Goal: Task Accomplishment & Management: Complete application form

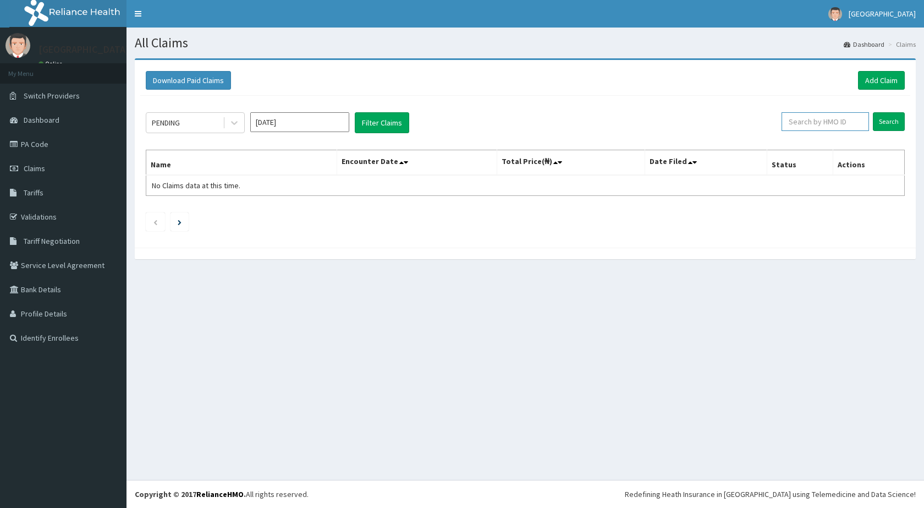
click at [841, 127] on input "text" at bounding box center [825, 121] width 87 height 19
click at [873, 112] on input "Search" at bounding box center [889, 121] width 32 height 19
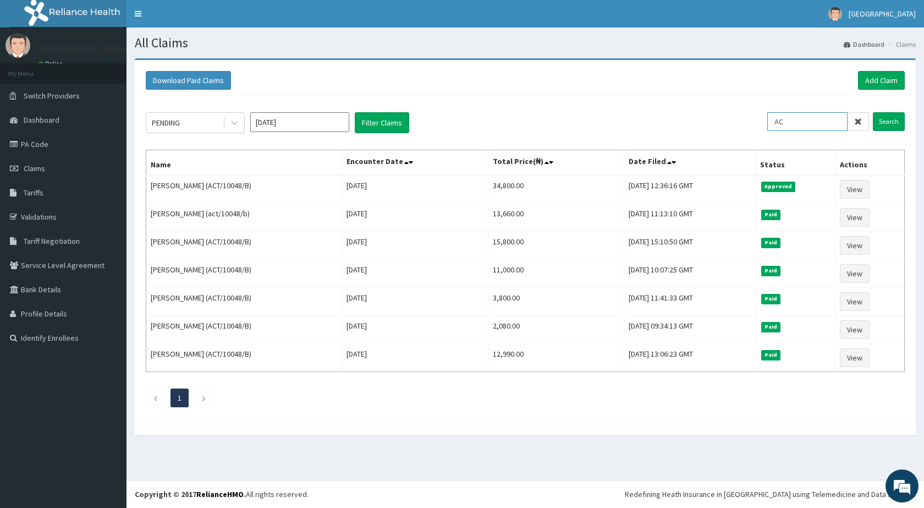
type input "A"
click at [873, 112] on input "Search" at bounding box center [889, 121] width 32 height 19
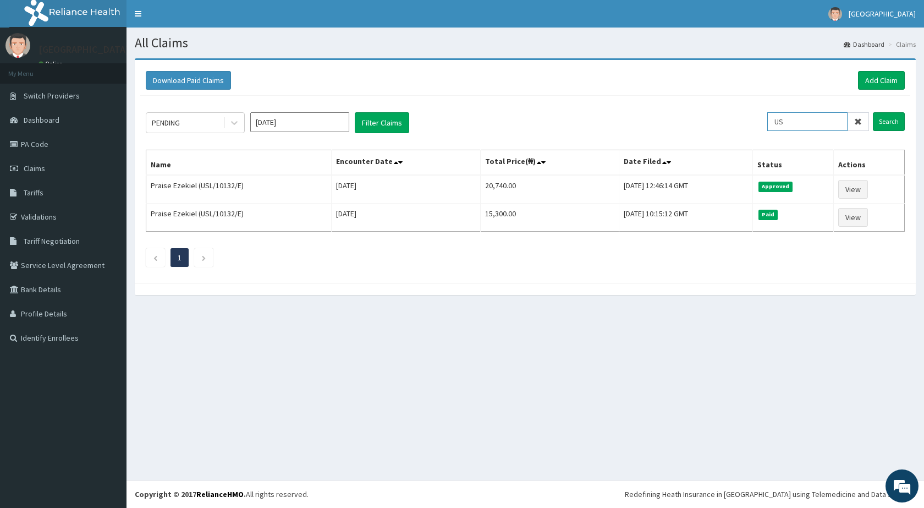
type input "U"
click at [873, 112] on input "Search" at bounding box center [889, 121] width 32 height 19
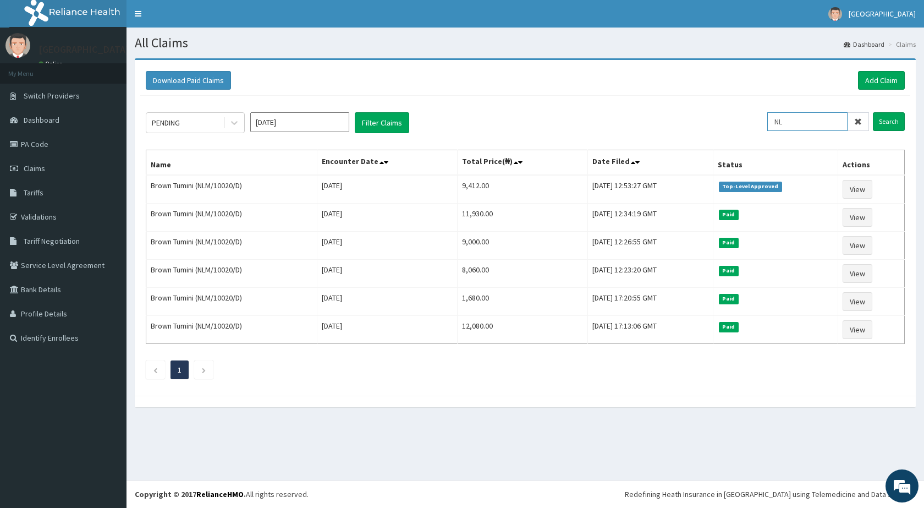
type input "N"
click at [873, 112] on input "Search" at bounding box center [889, 121] width 32 height 19
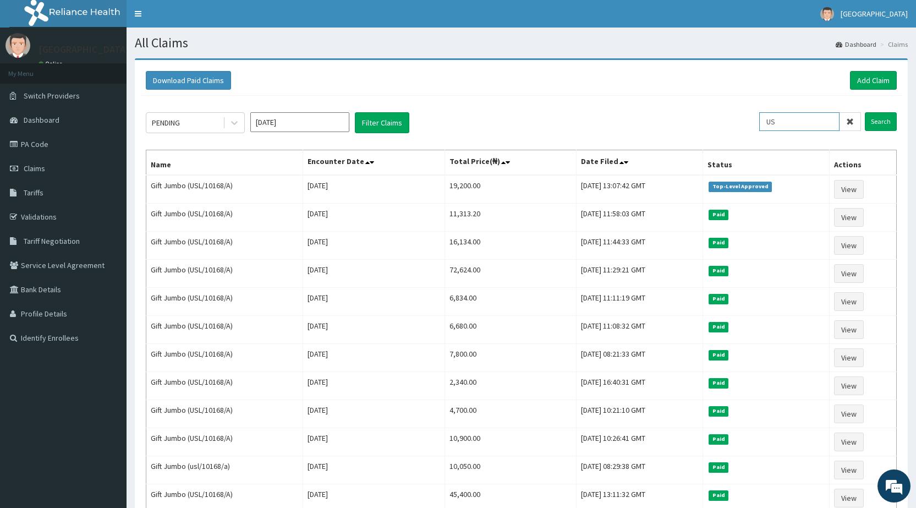
type input "U"
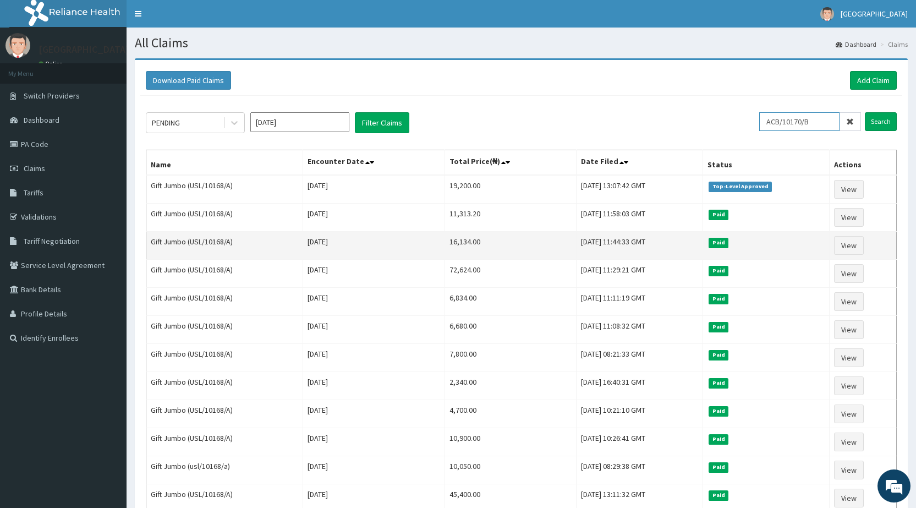
click at [865, 112] on input "Search" at bounding box center [881, 121] width 32 height 19
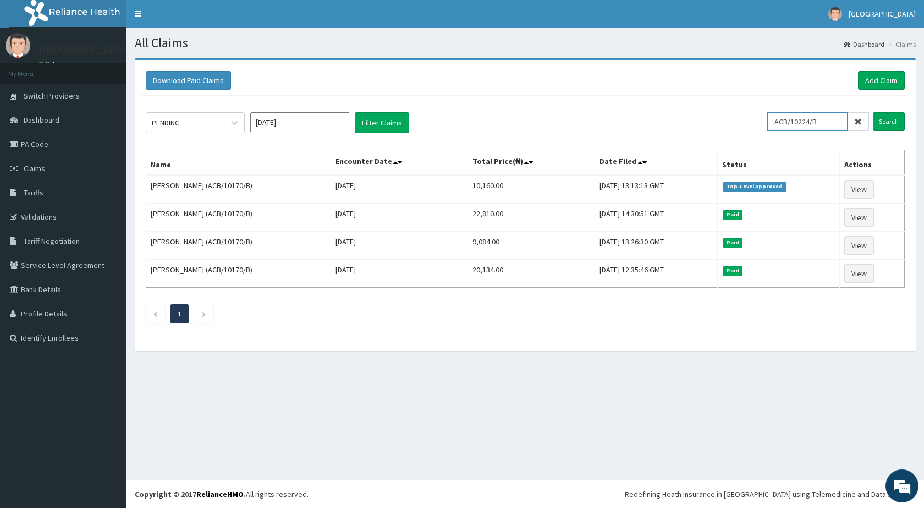
click at [873, 112] on input "Search" at bounding box center [889, 121] width 32 height 19
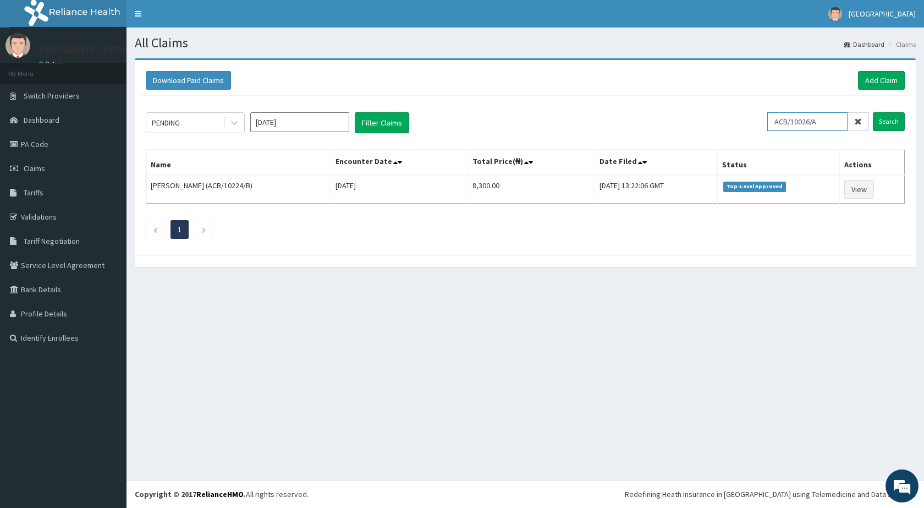
click at [873, 112] on input "Search" at bounding box center [889, 121] width 32 height 19
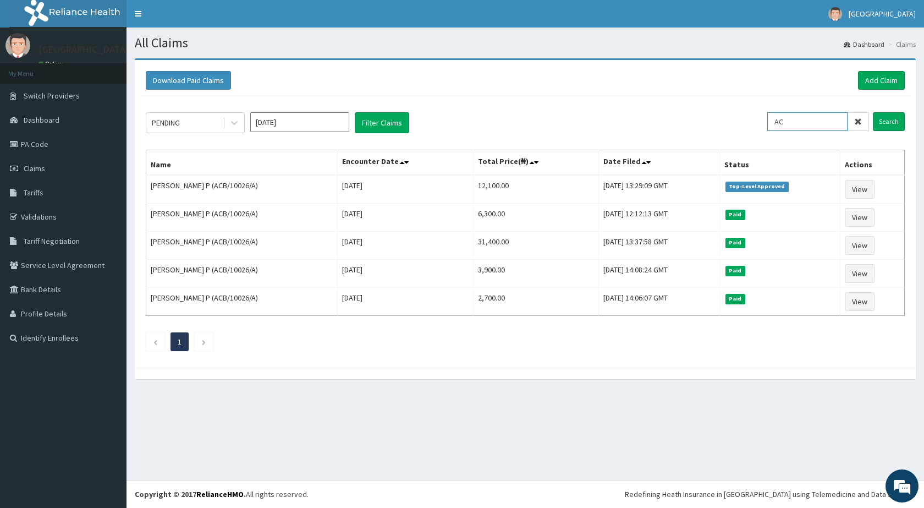
type input "A"
type input "PRL/10637/A"
click at [873, 112] on input "Search" at bounding box center [889, 121] width 32 height 19
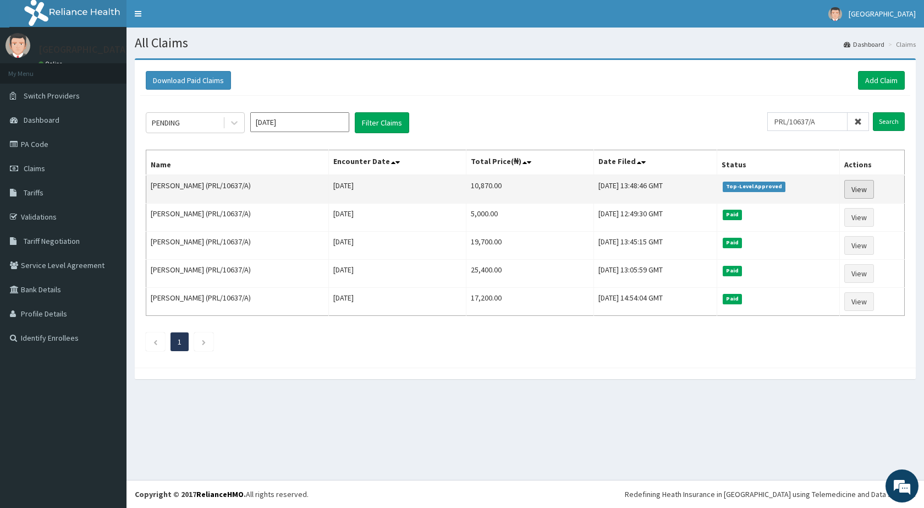
click at [857, 194] on link "View" at bounding box center [859, 189] width 30 height 19
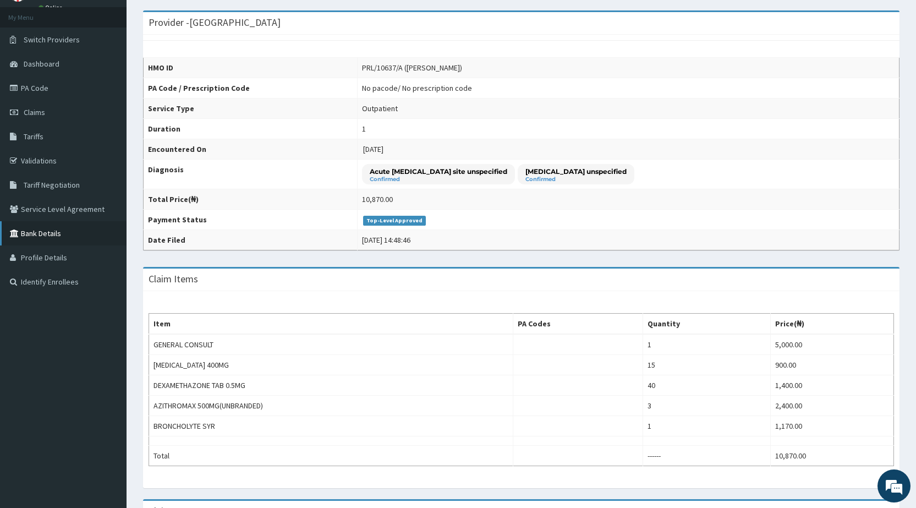
scroll to position [55, 0]
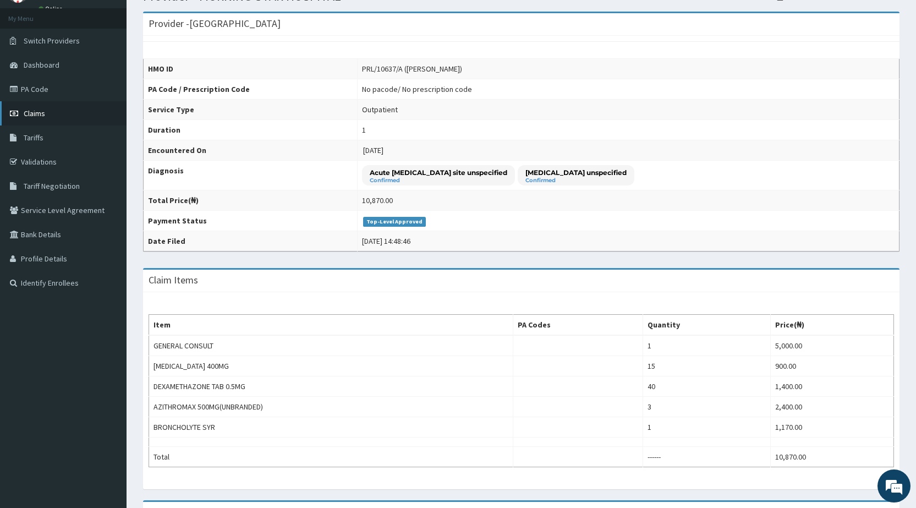
click at [46, 112] on link "Claims" at bounding box center [63, 113] width 127 height 24
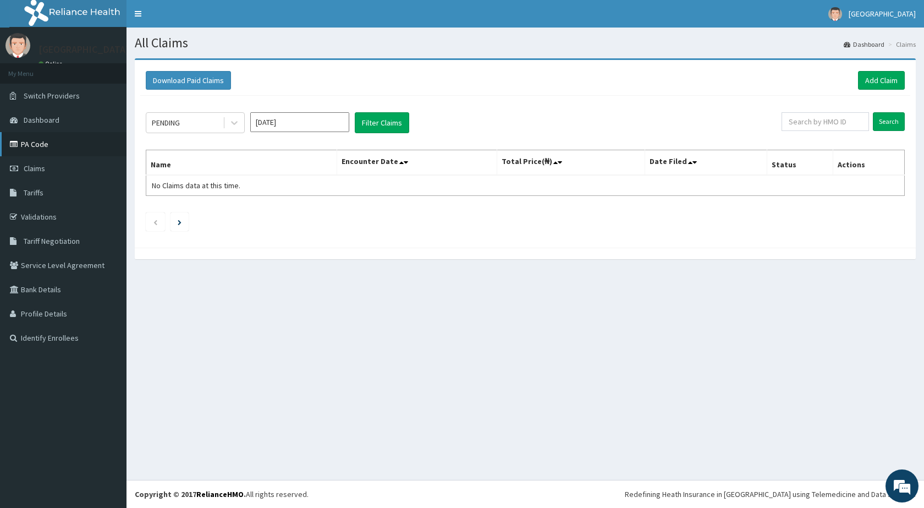
click at [42, 144] on link "PA Code" at bounding box center [63, 144] width 127 height 24
click at [873, 82] on link "Add Claim" at bounding box center [881, 80] width 47 height 19
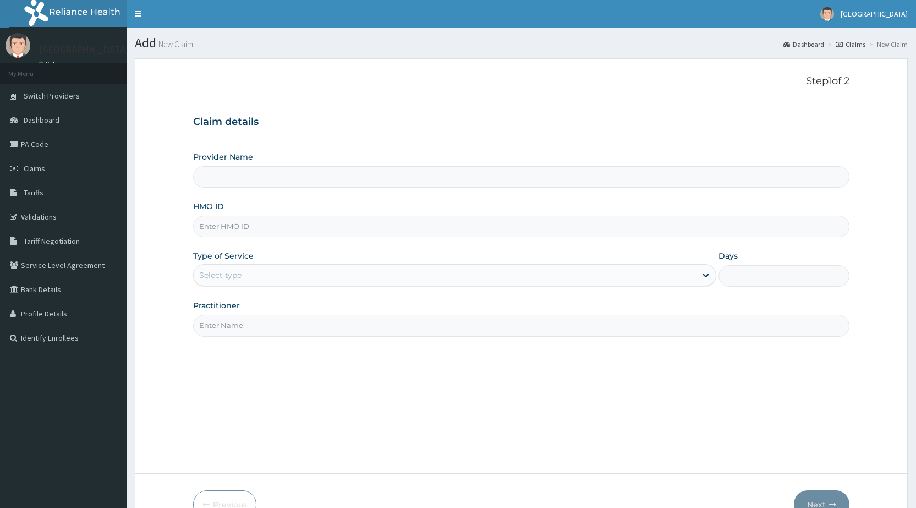
click at [294, 233] on input "HMO ID" at bounding box center [521, 226] width 656 height 21
type input "MORNING STAR HOSPITAL"
type input "ACT/10049/D"
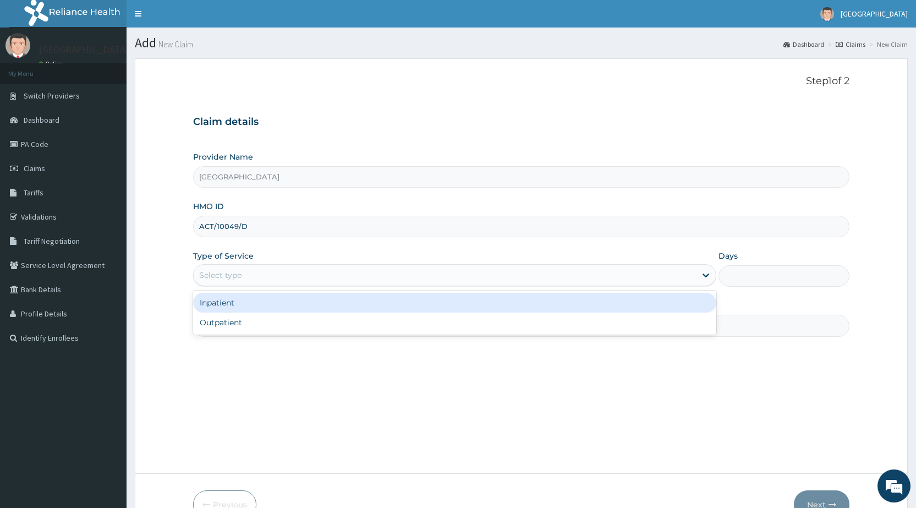
click at [295, 282] on div "Select type" at bounding box center [445, 275] width 502 height 18
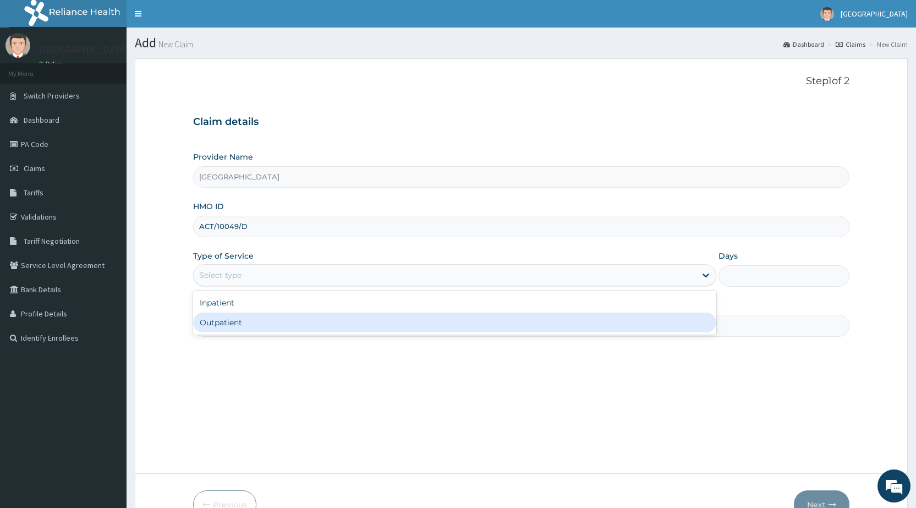
click at [277, 322] on div "Outpatient" at bounding box center [454, 322] width 523 height 20
type input "1"
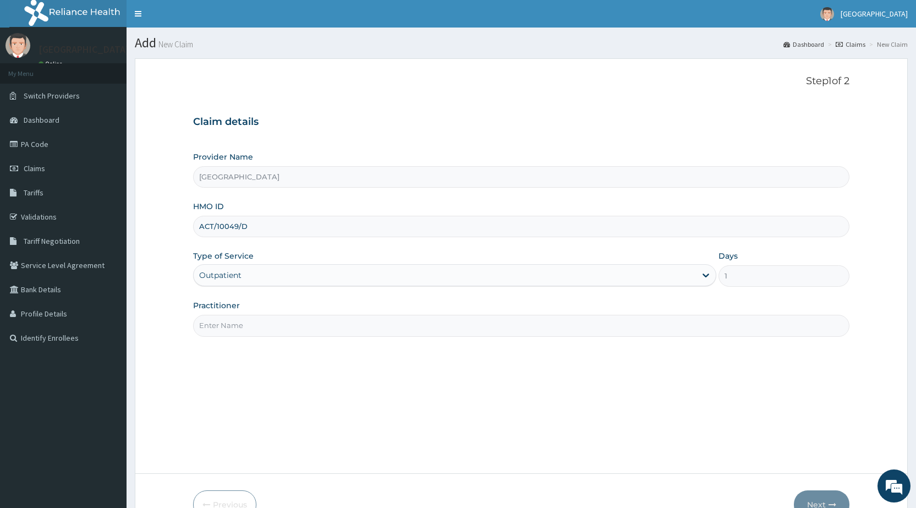
click at [277, 322] on input "Practitioner" at bounding box center [521, 325] width 656 height 21
type input "[PERSON_NAME][DEMOGRAPHIC_DATA]"
click at [826, 494] on button "Next" at bounding box center [822, 504] width 56 height 29
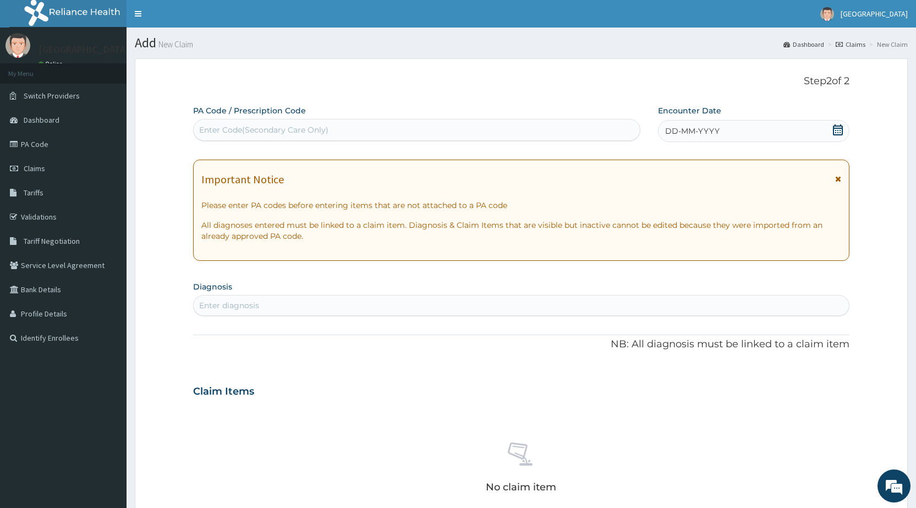
click at [344, 129] on div "Enter Code(Secondary Care Only)" at bounding box center [417, 130] width 446 height 18
click at [767, 133] on div "DD-MM-YYYY" at bounding box center [753, 131] width 191 height 22
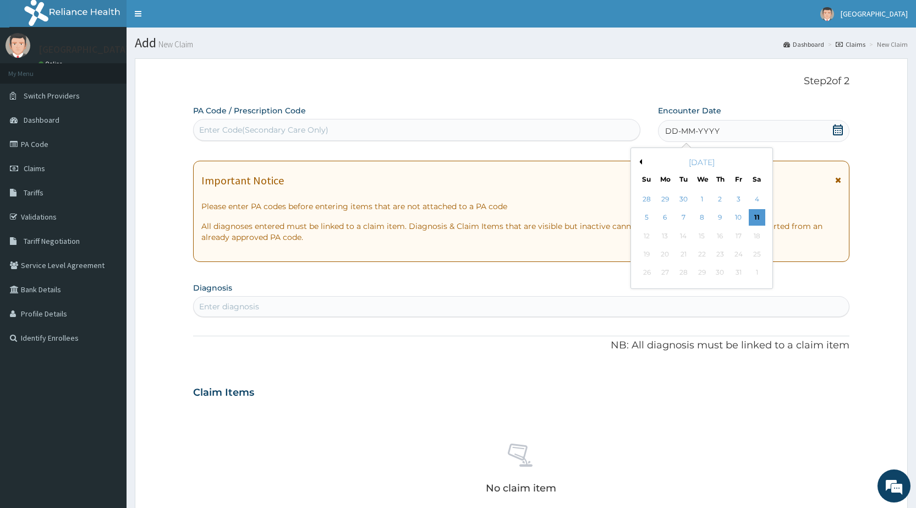
click at [642, 158] on div "[DATE]" at bounding box center [701, 162] width 133 height 11
click at [642, 159] on div "[DATE]" at bounding box center [701, 162] width 133 height 11
click at [640, 160] on button "Previous Month" at bounding box center [639, 162] width 6 height 6
click at [754, 233] on div "16" at bounding box center [756, 236] width 17 height 17
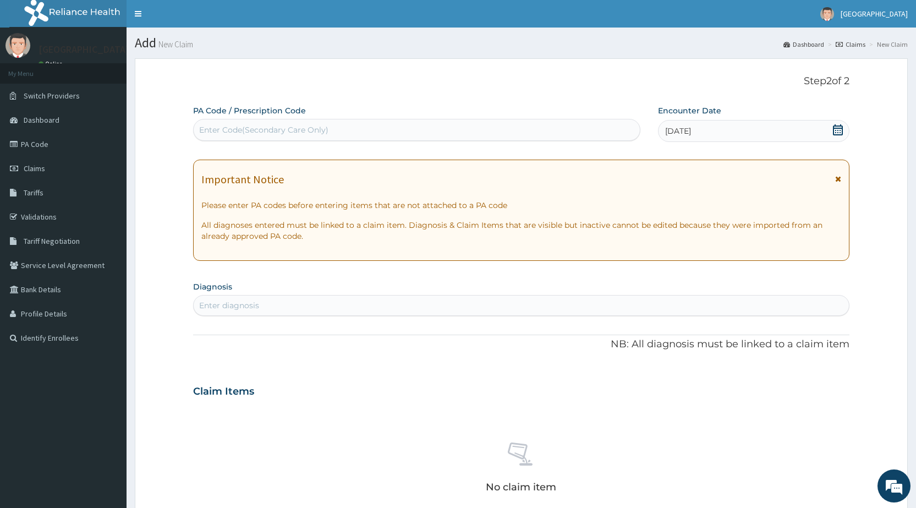
click at [288, 298] on div "Enter diagnosis" at bounding box center [521, 305] width 655 height 18
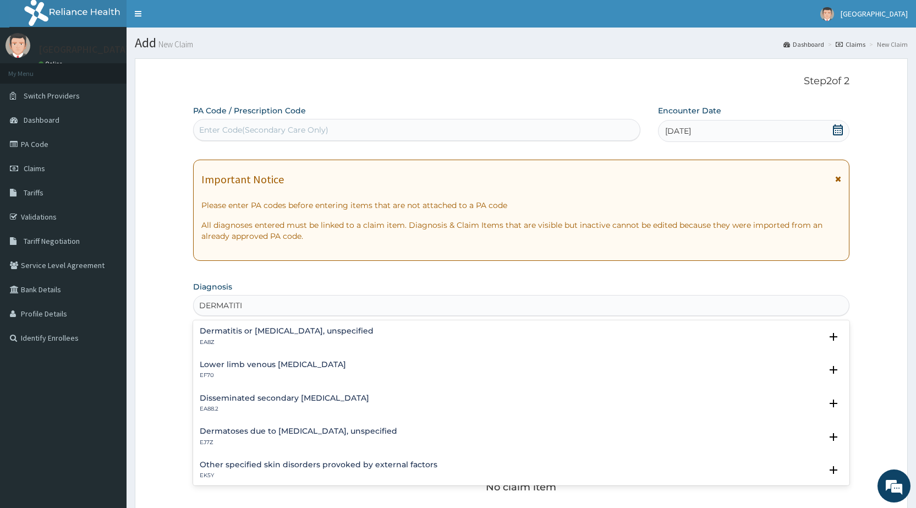
type input "DERMATITIS"
click at [284, 332] on h4 "Dermatitis or eczema, unspecified" at bounding box center [287, 331] width 174 height 8
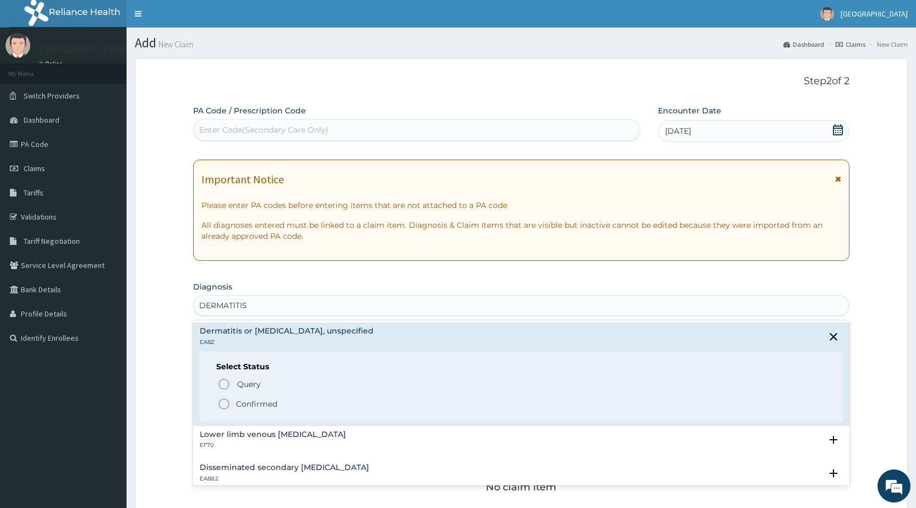
click at [241, 405] on p "Confirmed" at bounding box center [256, 403] width 41 height 11
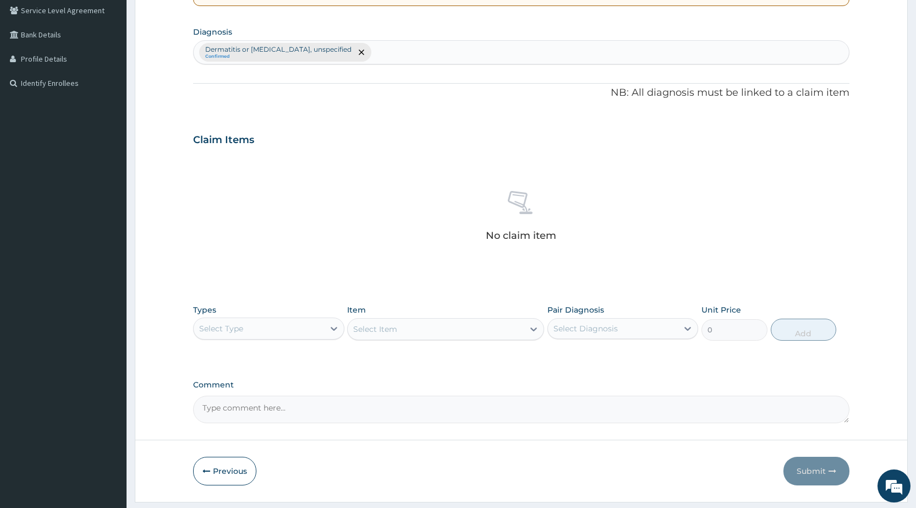
scroll to position [275, 0]
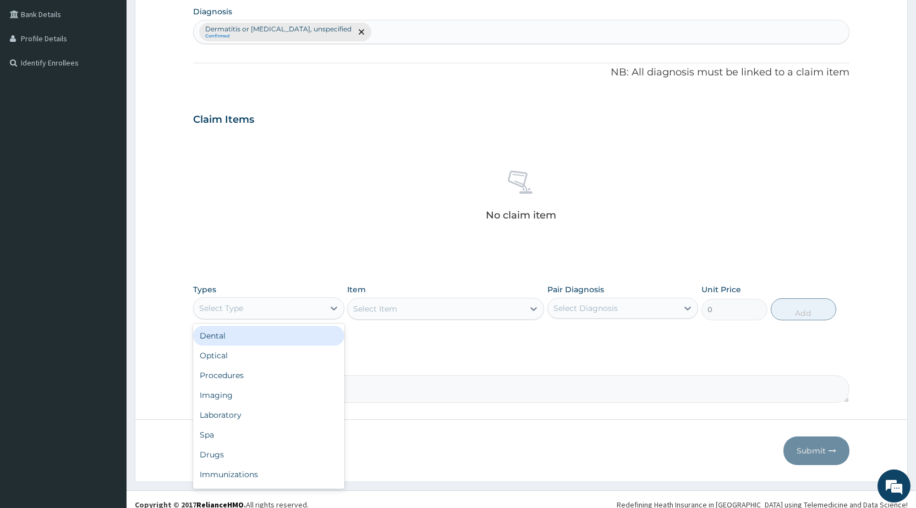
click at [306, 312] on div "Select Type" at bounding box center [259, 308] width 130 height 18
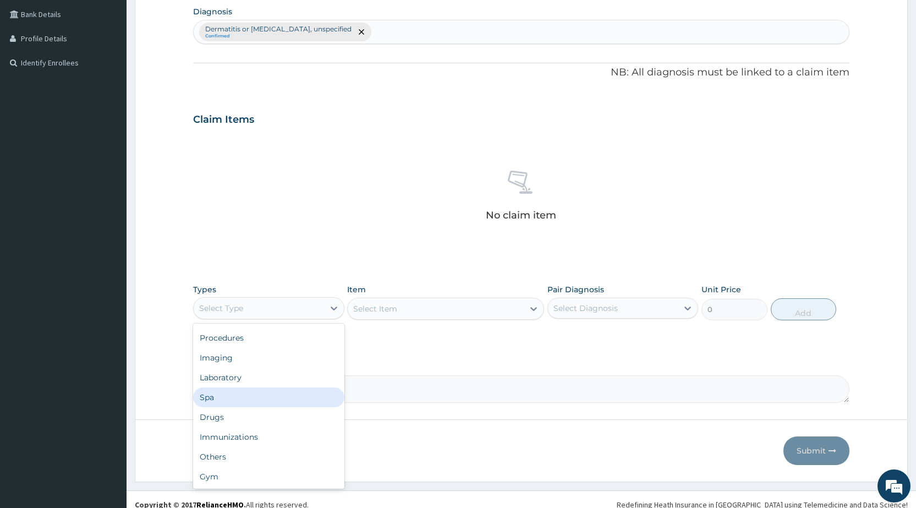
scroll to position [0, 0]
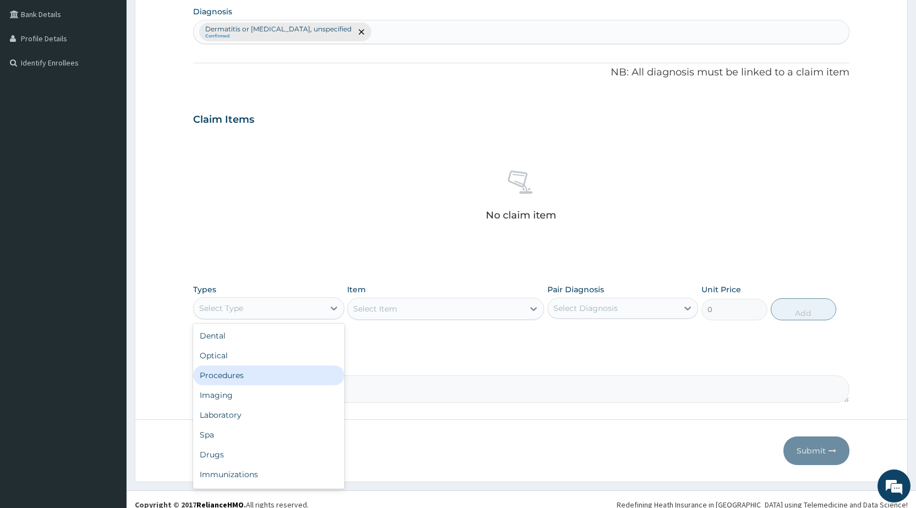
click at [229, 378] on div "Procedures" at bounding box center [268, 375] width 151 height 20
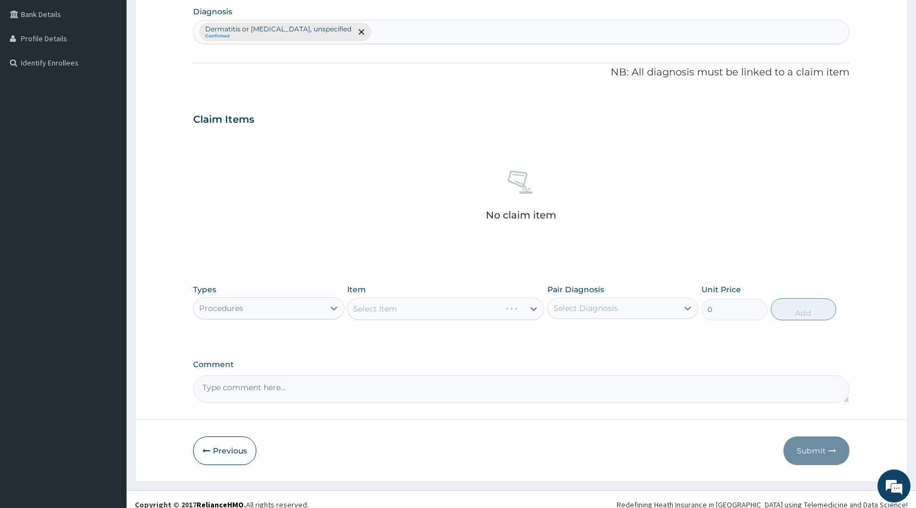
click at [450, 311] on div "Select Item" at bounding box center [445, 309] width 197 height 22
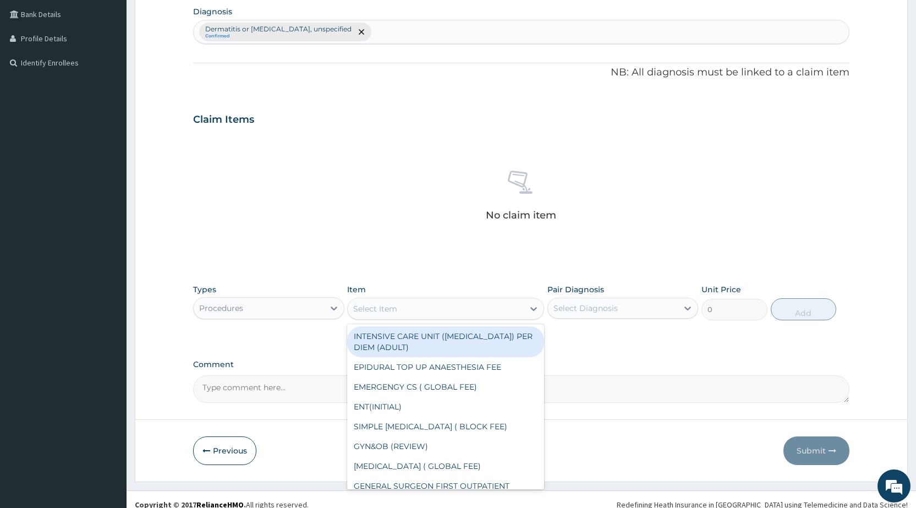
click at [450, 311] on div "Select Item" at bounding box center [436, 309] width 176 height 18
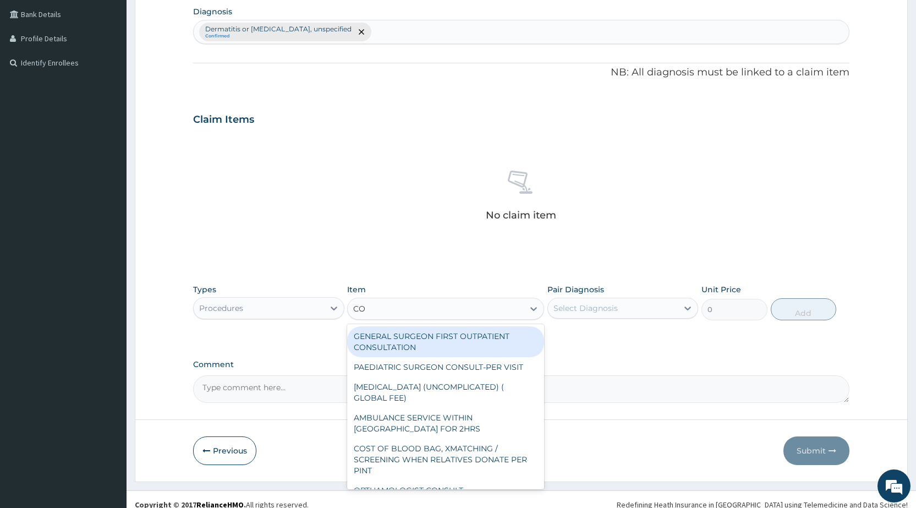
type input "CON"
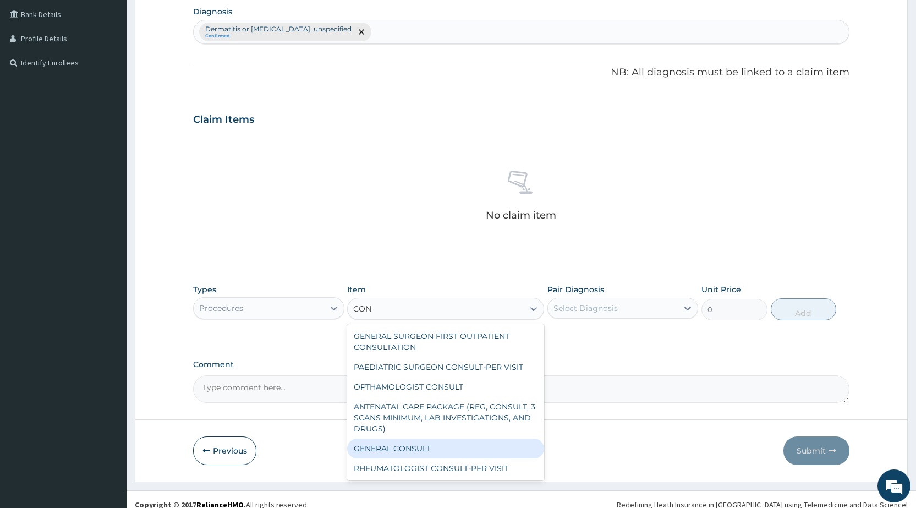
click at [432, 453] on div "GENERAL CONSULT" at bounding box center [445, 448] width 197 height 20
type input "5000"
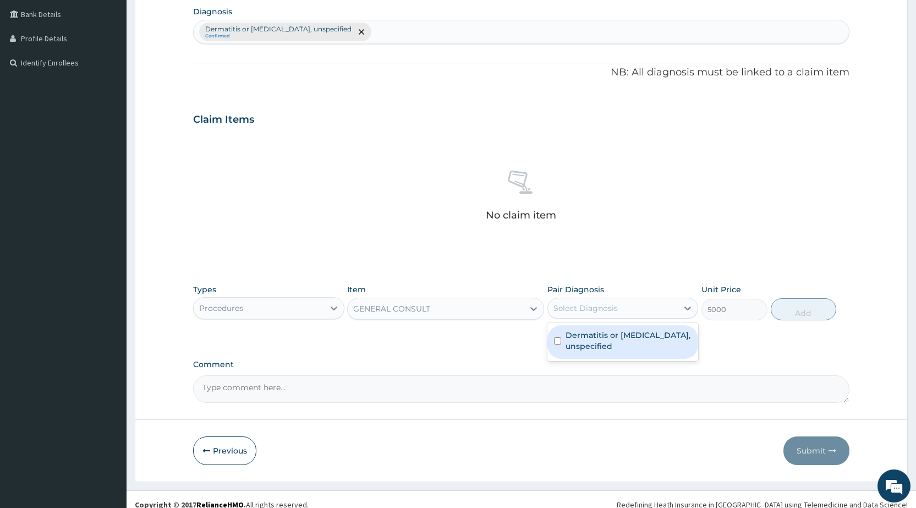
click at [602, 310] on div "Select Diagnosis" at bounding box center [585, 308] width 64 height 11
drag, startPoint x: 610, startPoint y: 340, endPoint x: 763, endPoint y: 339, distance: 152.9
click at [613, 340] on label "Dermatitis or eczema, unspecified" at bounding box center [628, 340] width 126 height 22
checkbox input "true"
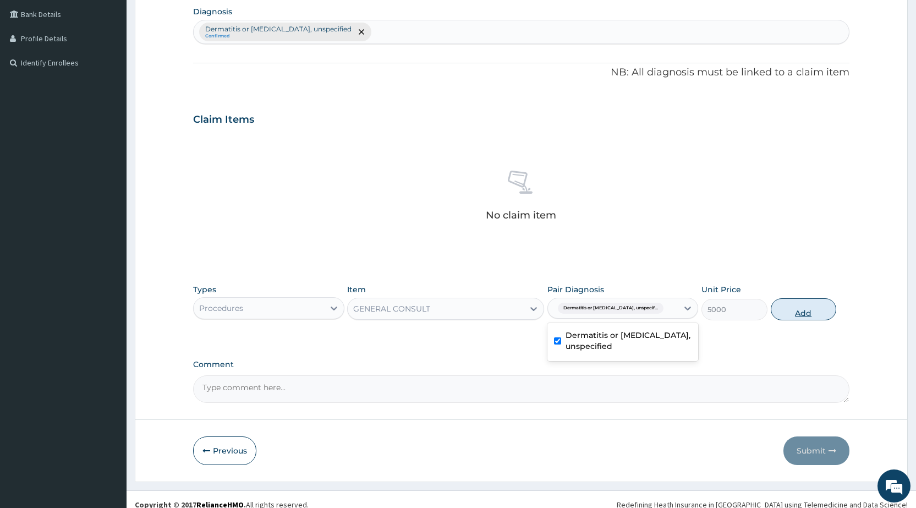
click at [817, 314] on button "Add" at bounding box center [803, 309] width 65 height 22
type input "0"
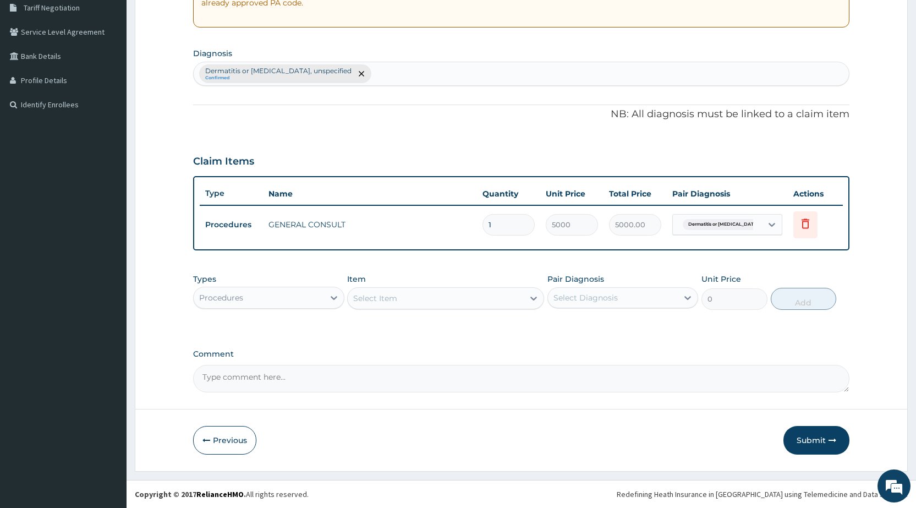
scroll to position [233, 0]
click at [326, 299] on div at bounding box center [334, 298] width 20 height 20
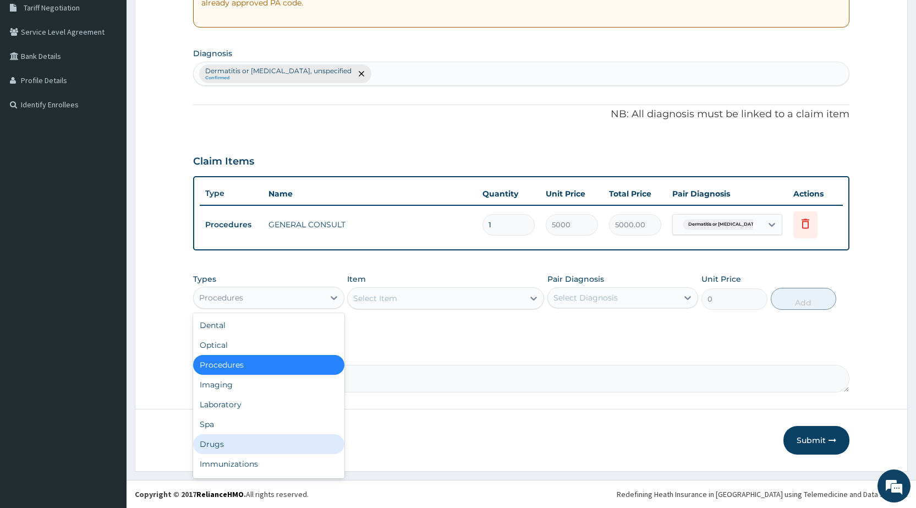
click at [222, 441] on div "Drugs" at bounding box center [268, 444] width 151 height 20
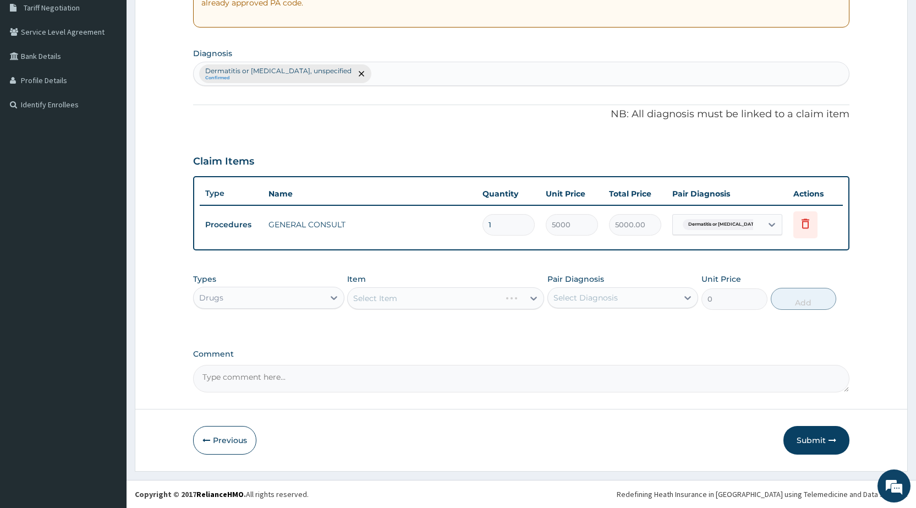
click at [410, 294] on div "Select Item" at bounding box center [445, 298] width 197 height 22
click at [407, 299] on div "Select Item" at bounding box center [445, 298] width 197 height 22
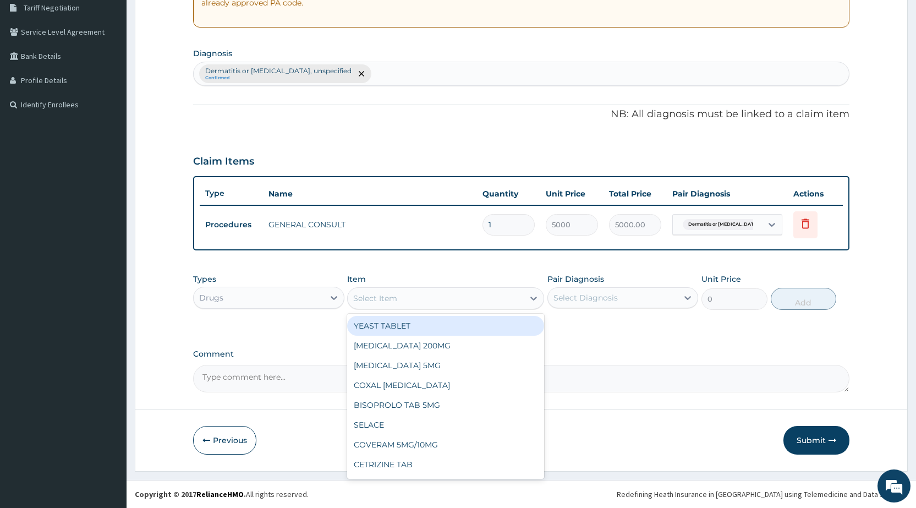
click at [407, 299] on div "Select Item" at bounding box center [436, 298] width 176 height 18
type input "HYDRO"
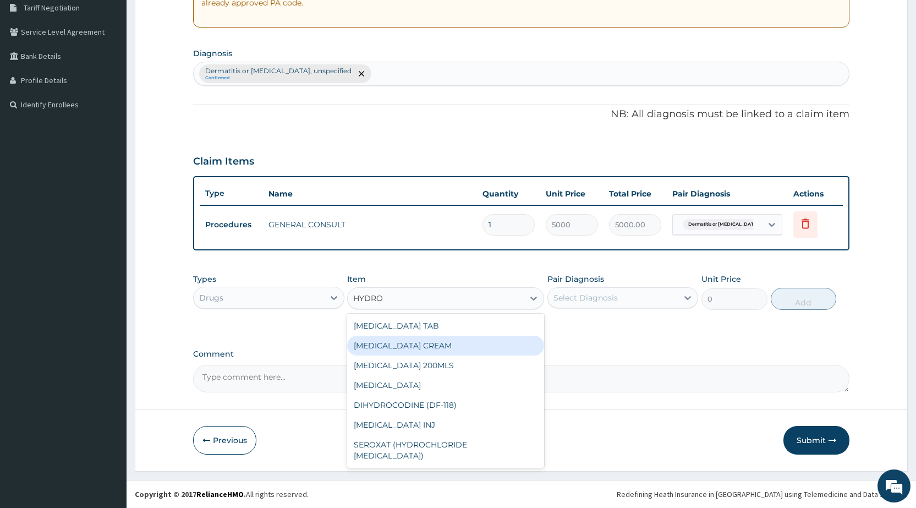
drag, startPoint x: 411, startPoint y: 351, endPoint x: 553, endPoint y: 355, distance: 142.5
click at [413, 349] on div "[MEDICAL_DATA] CREAM" at bounding box center [445, 346] width 197 height 20
type input "1500"
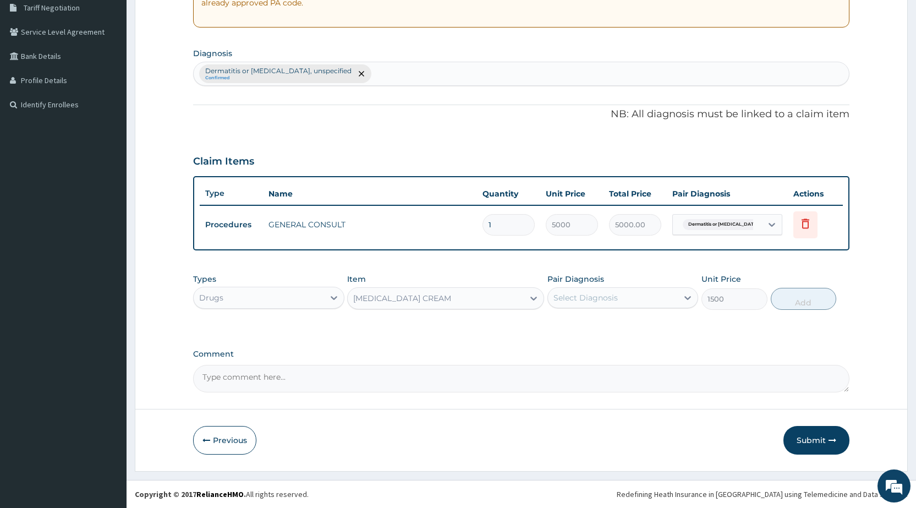
click at [614, 305] on div "Select Diagnosis" at bounding box center [613, 298] width 130 height 18
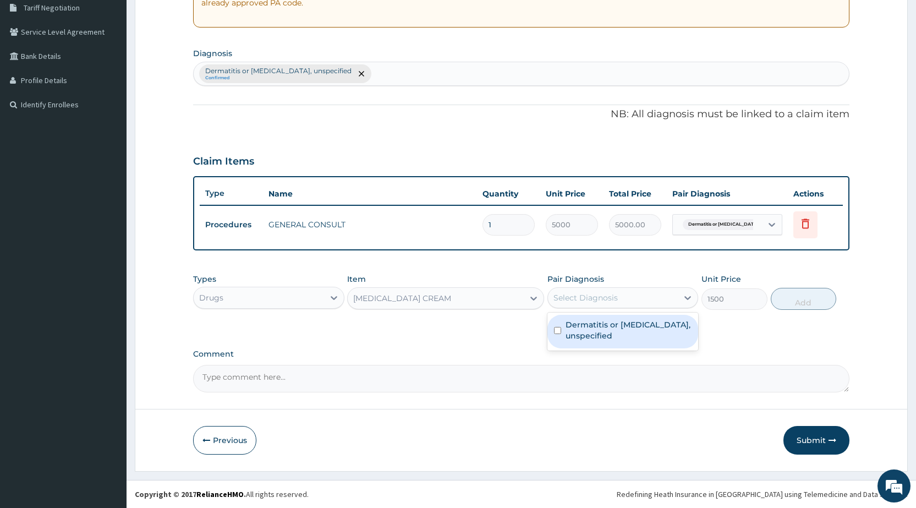
drag, startPoint x: 607, startPoint y: 329, endPoint x: 683, endPoint y: 333, distance: 75.5
click at [610, 329] on label "Dermatitis or eczema, unspecified" at bounding box center [628, 330] width 126 height 22
checkbox input "true"
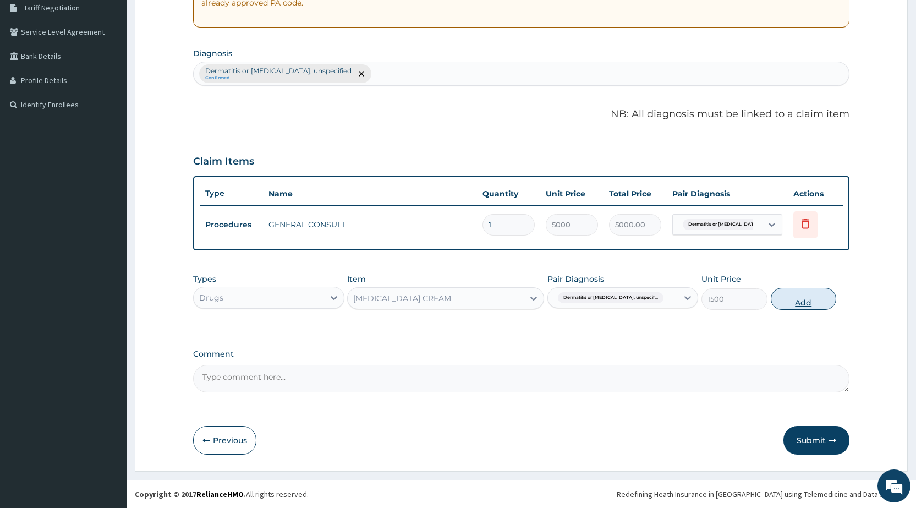
click at [827, 307] on button "Add" at bounding box center [803, 299] width 65 height 22
type input "0"
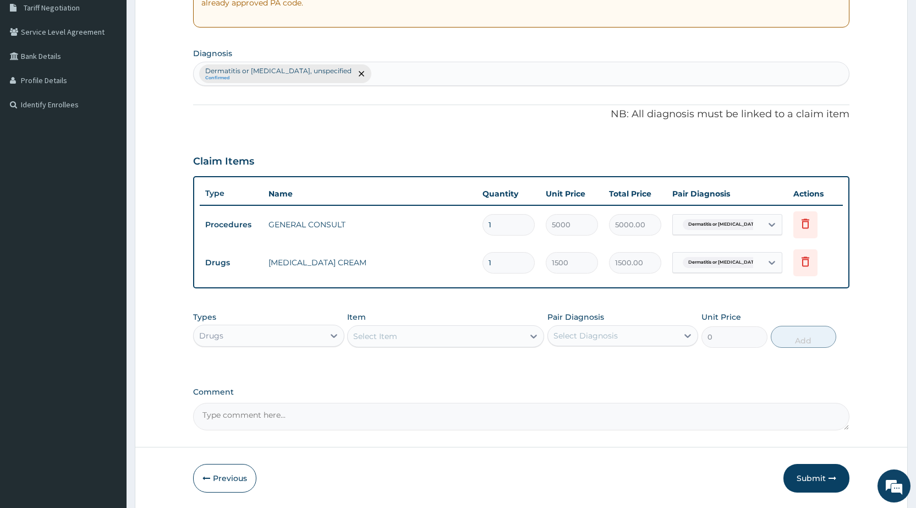
click at [380, 327] on div "Select Item" at bounding box center [436, 336] width 176 height 18
click at [381, 336] on div "Select Item" at bounding box center [375, 336] width 44 height 11
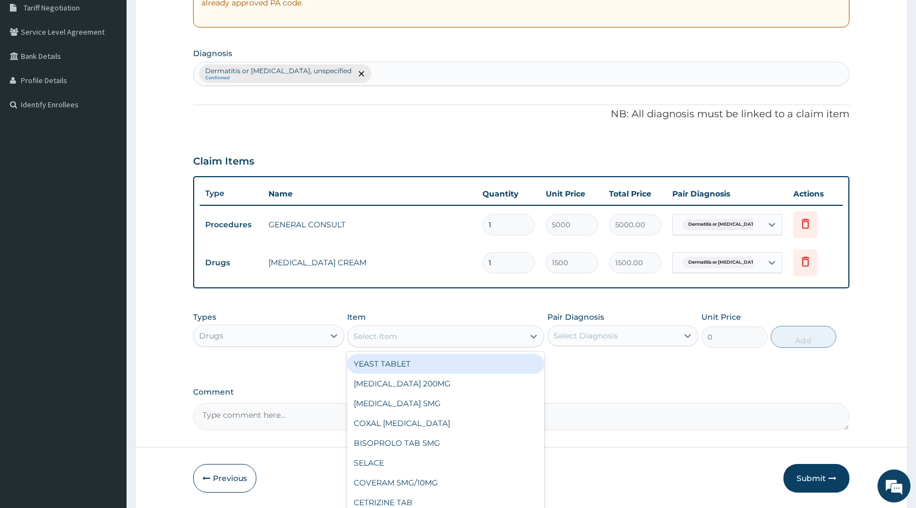
click at [381, 336] on div "Select Item" at bounding box center [375, 336] width 44 height 11
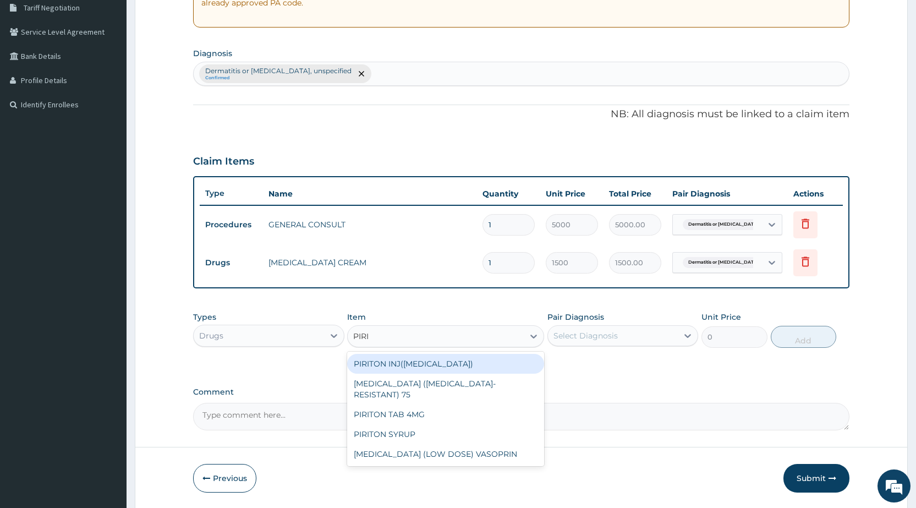
type input "PIRIT"
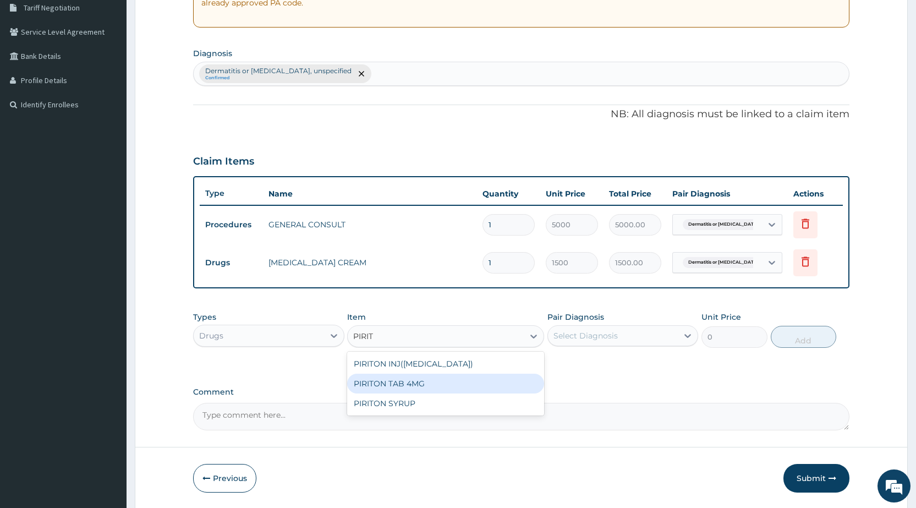
click at [397, 385] on div "PIRITON TAB 4MG" at bounding box center [445, 383] width 197 height 20
type input "26"
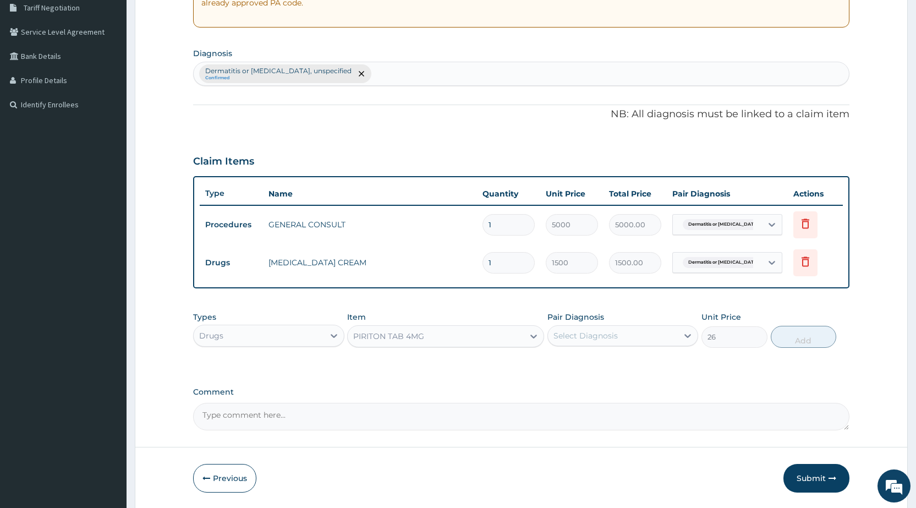
click at [662, 337] on div "Select Diagnosis" at bounding box center [613, 336] width 130 height 18
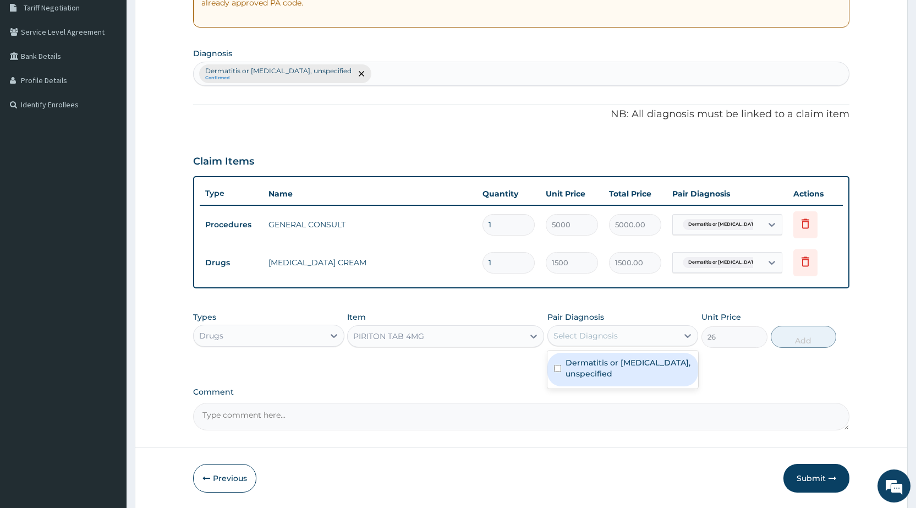
click at [638, 368] on label "Dermatitis or eczema, unspecified" at bounding box center [628, 368] width 126 height 22
checkbox input "true"
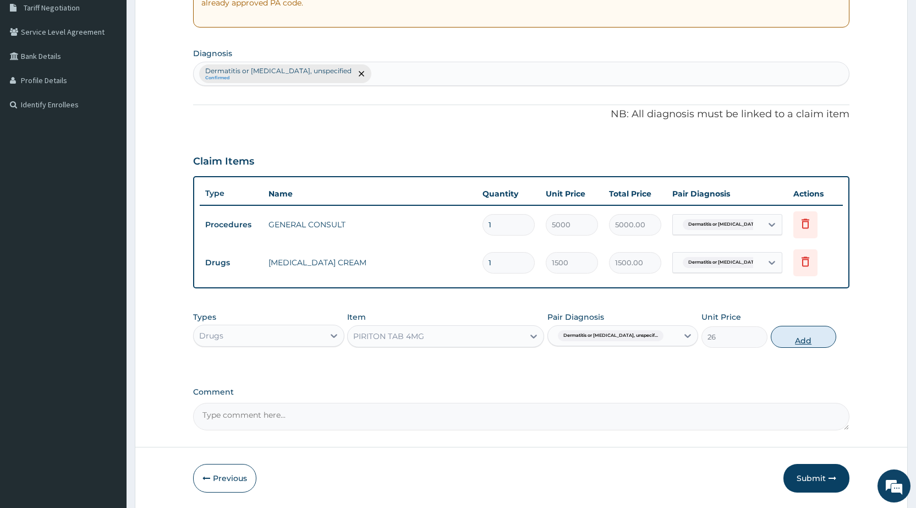
click at [782, 332] on button "Add" at bounding box center [803, 337] width 65 height 22
type input "0"
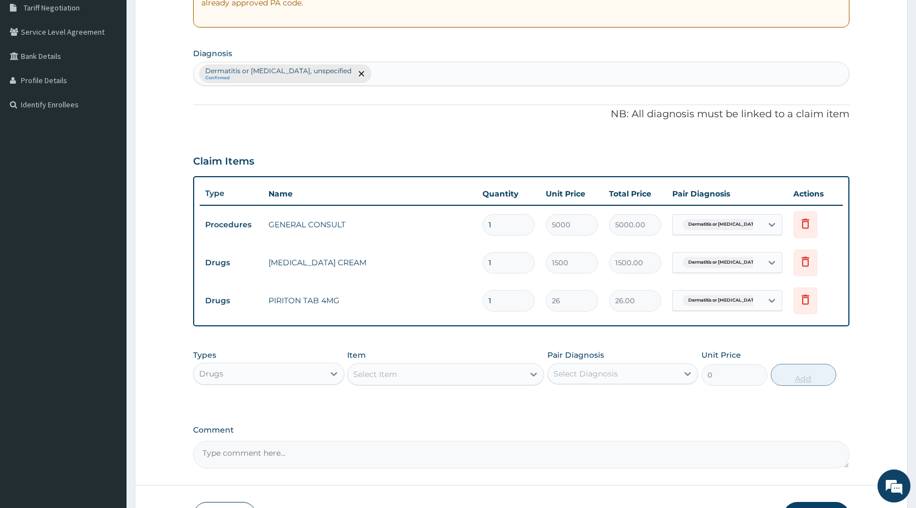
type input "10"
type input "260.00"
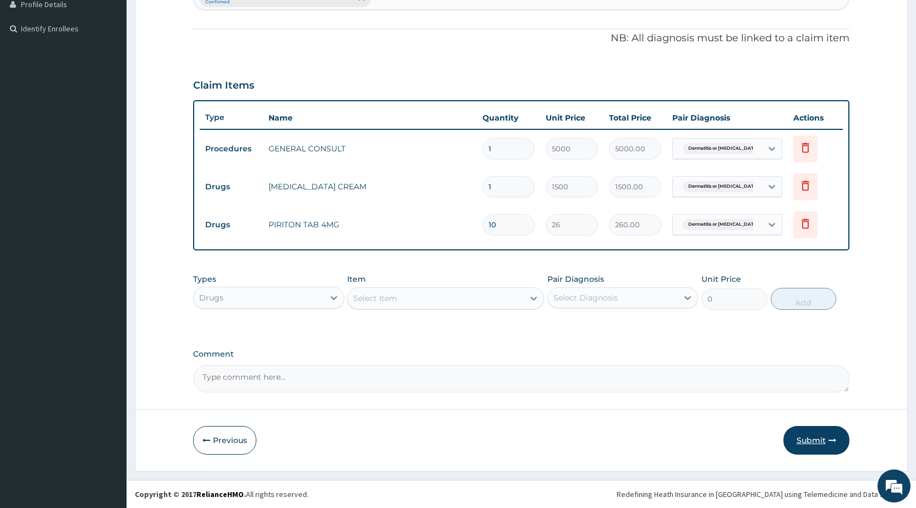
type input "10"
click at [820, 438] on button "Submit" at bounding box center [816, 440] width 66 height 29
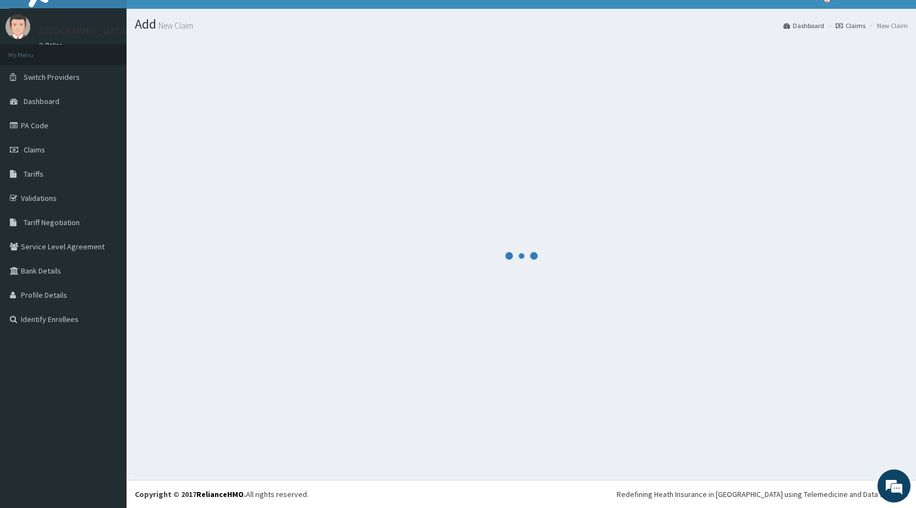
scroll to position [309, 0]
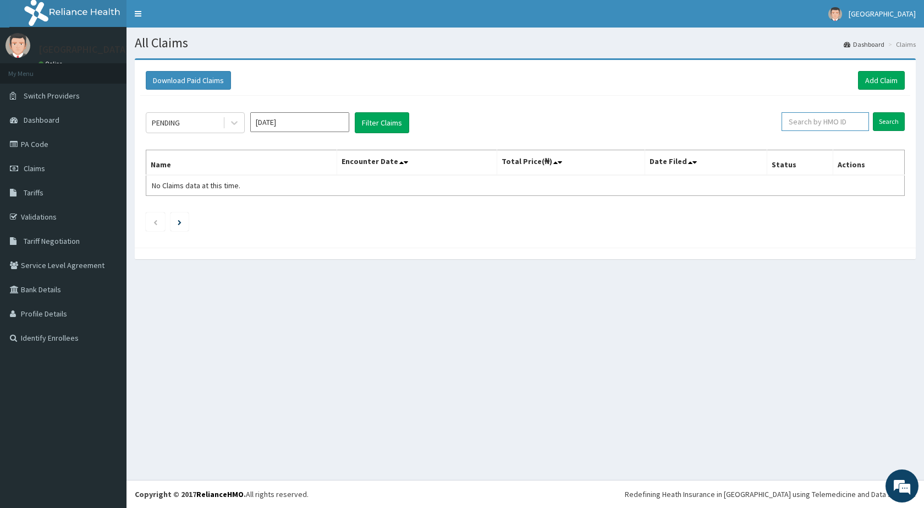
click at [835, 122] on input "text" at bounding box center [825, 121] width 87 height 19
type input "ACT/10049/D"
click at [873, 112] on input "Search" at bounding box center [889, 121] width 32 height 19
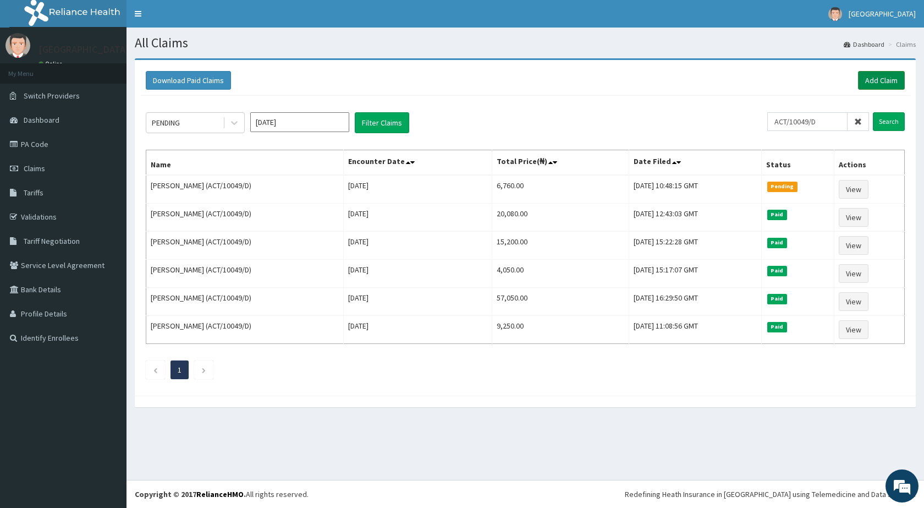
click at [871, 78] on link "Add Claim" at bounding box center [881, 80] width 47 height 19
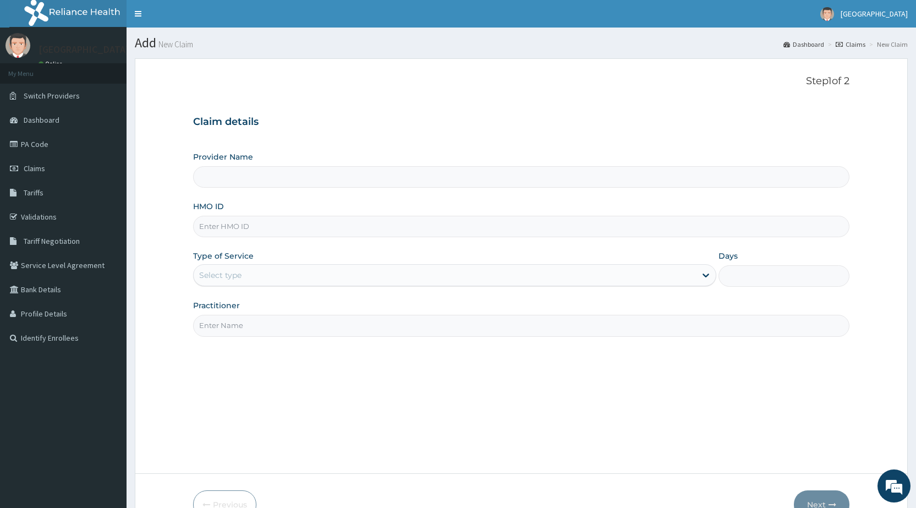
type input "[GEOGRAPHIC_DATA]"
click at [425, 233] on input "HMO ID" at bounding box center [521, 226] width 656 height 21
type input "ACB/10069/B"
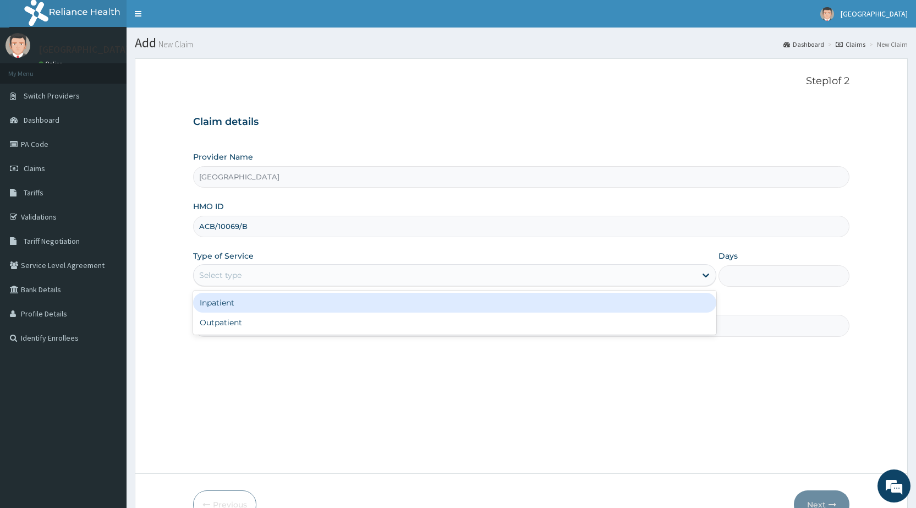
click at [404, 281] on div "Select type" at bounding box center [445, 275] width 502 height 18
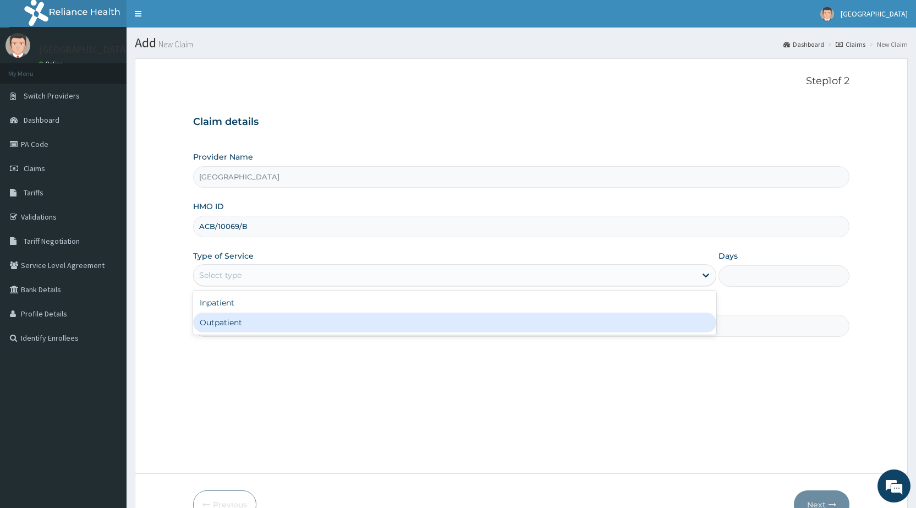
click at [330, 321] on div "Outpatient" at bounding box center [454, 322] width 523 height 20
type input "1"
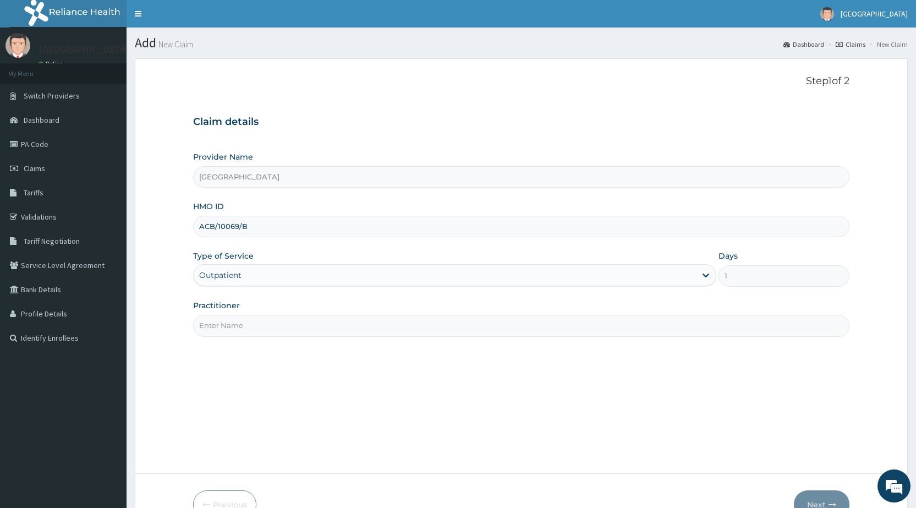
click at [314, 330] on input "Practitioner" at bounding box center [521, 325] width 656 height 21
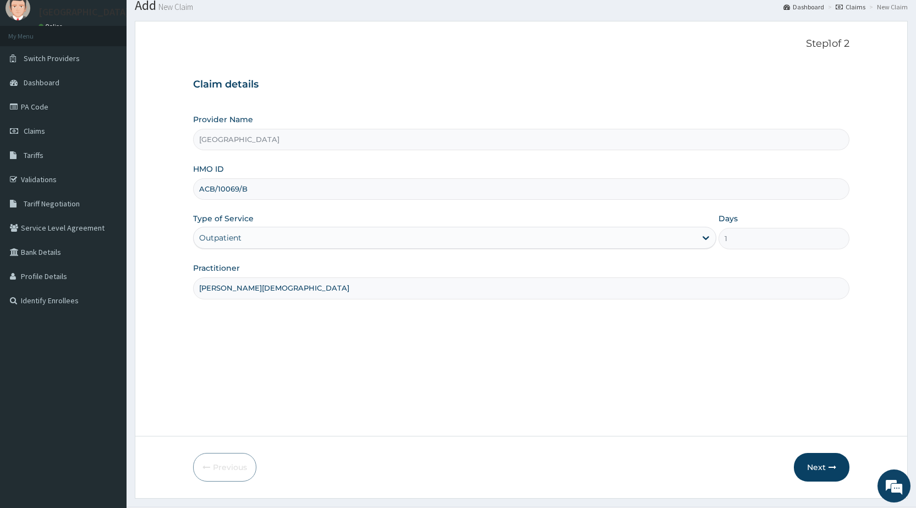
scroll to position [55, 0]
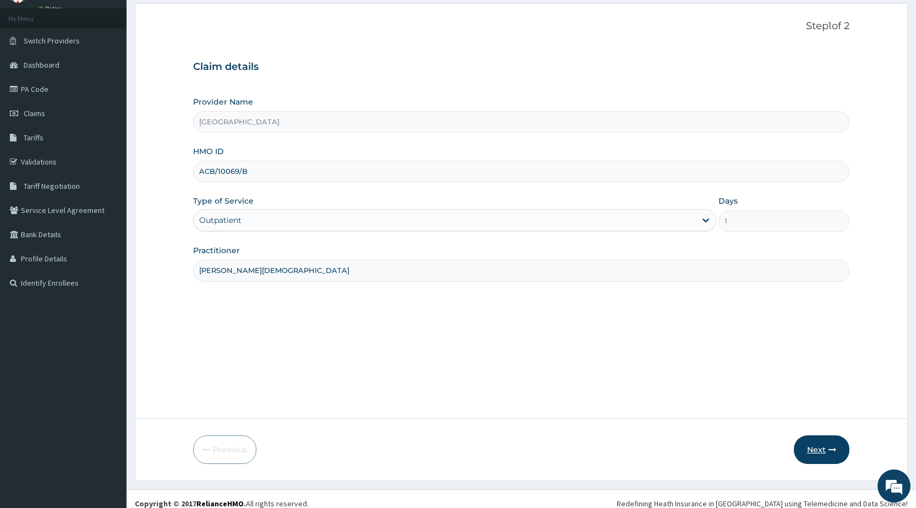
type input "[PERSON_NAME][DEMOGRAPHIC_DATA]"
click at [812, 446] on button "Next" at bounding box center [822, 449] width 56 height 29
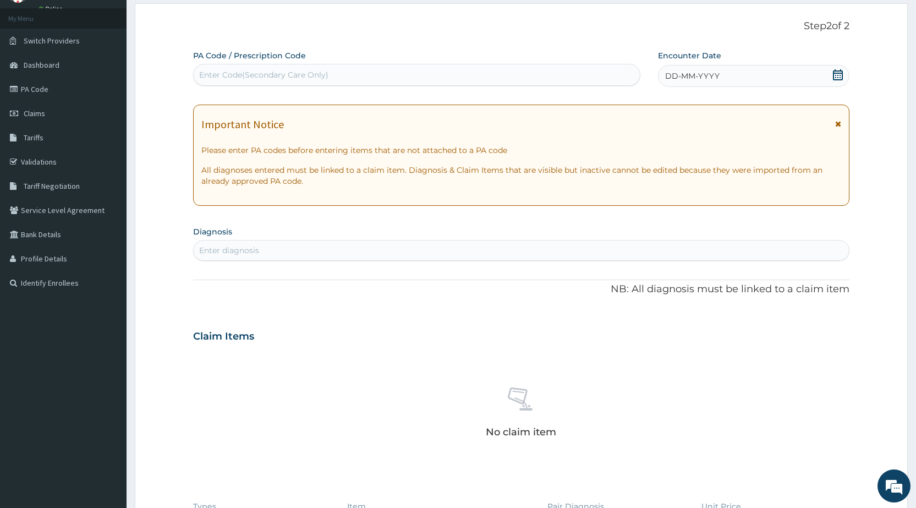
click at [726, 75] on div "DD-MM-YYYY" at bounding box center [753, 76] width 191 height 22
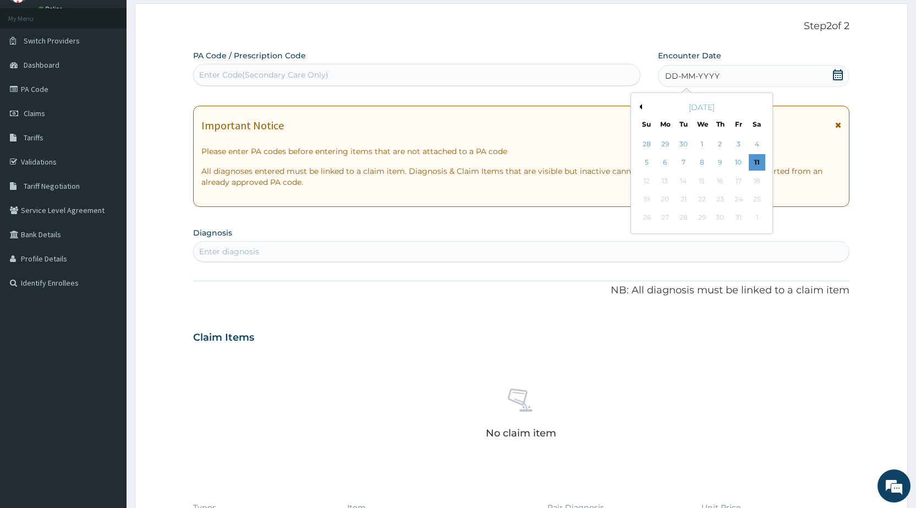
click at [637, 105] on button "Previous Month" at bounding box center [639, 107] width 6 height 6
click at [698, 217] on div "27" at bounding box center [701, 218] width 17 height 17
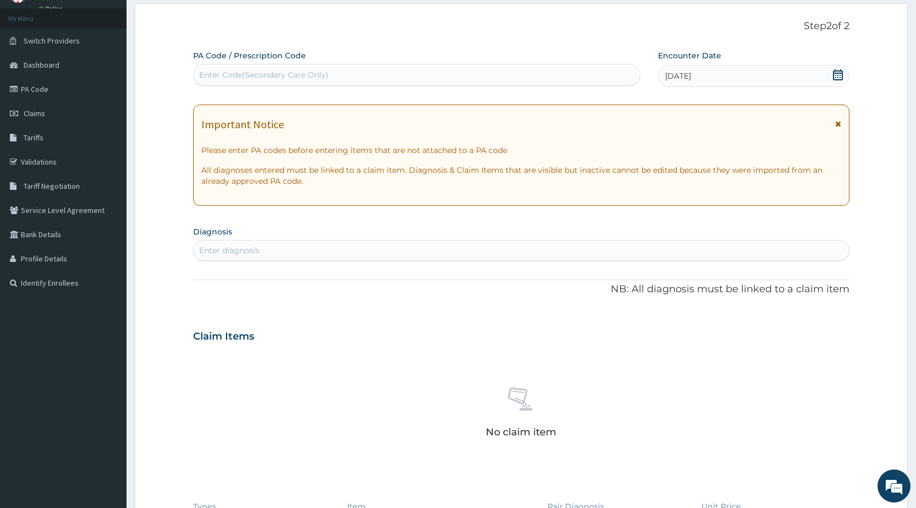
click at [406, 245] on div "Enter diagnosis" at bounding box center [521, 250] width 655 height 18
type input "MYCOSE"
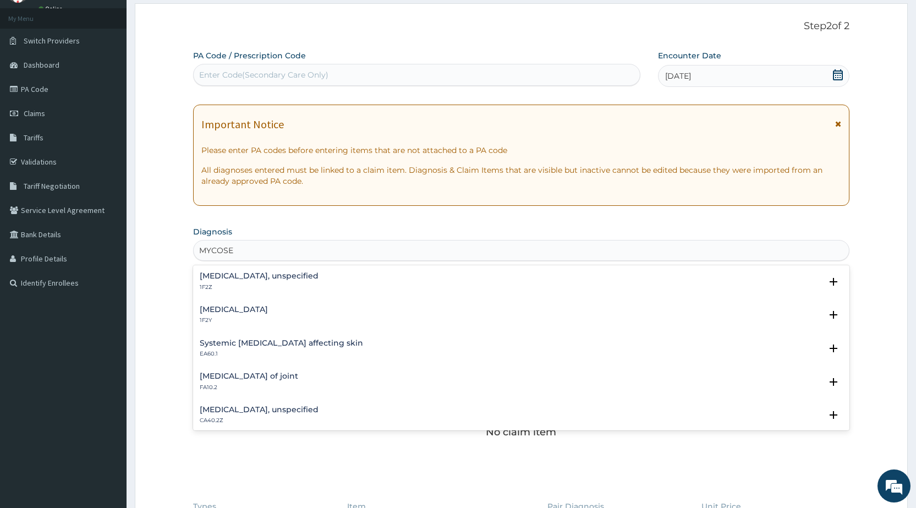
click at [272, 272] on h4 "[MEDICAL_DATA], unspecified" at bounding box center [259, 276] width 119 height 8
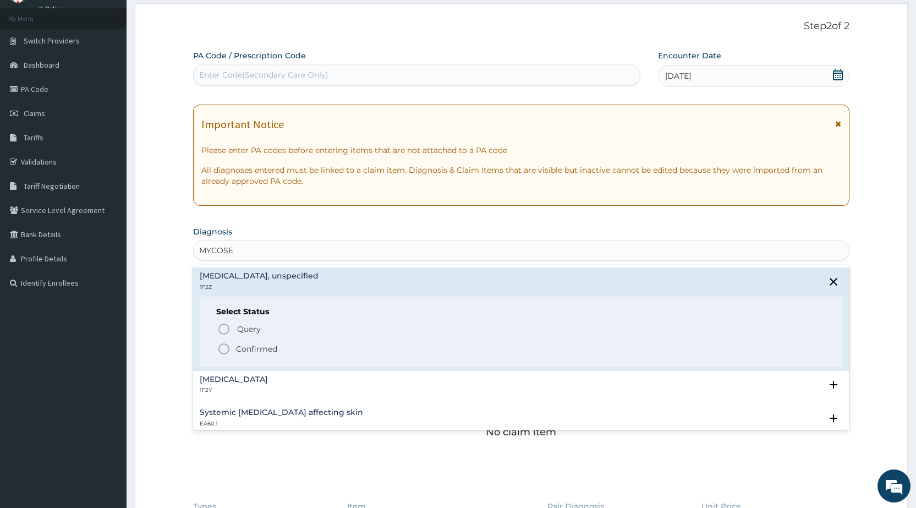
click at [252, 344] on p "Confirmed" at bounding box center [256, 348] width 41 height 11
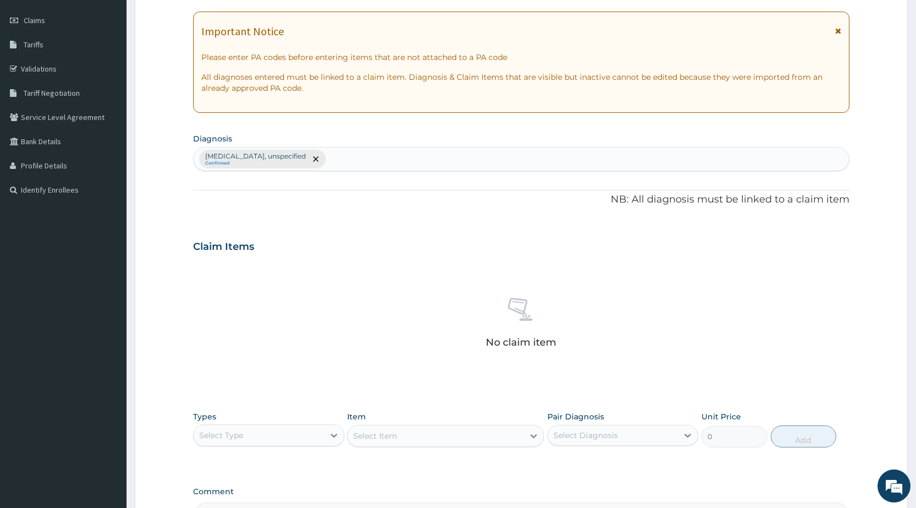
scroll to position [165, 0]
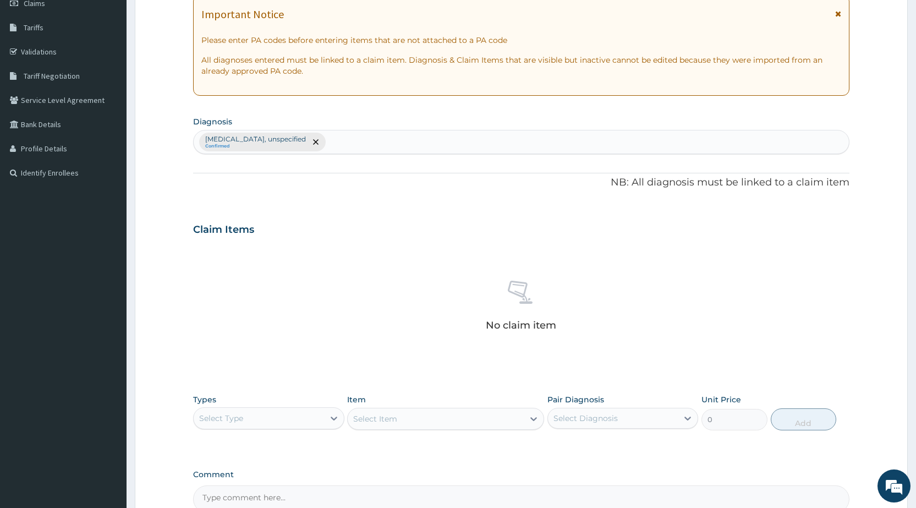
click at [290, 423] on div "Select Type" at bounding box center [259, 418] width 130 height 18
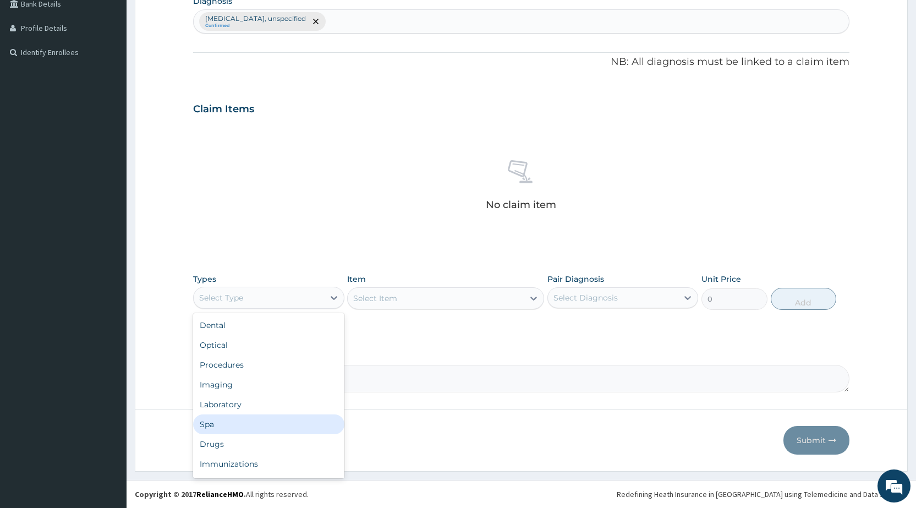
scroll to position [32, 0]
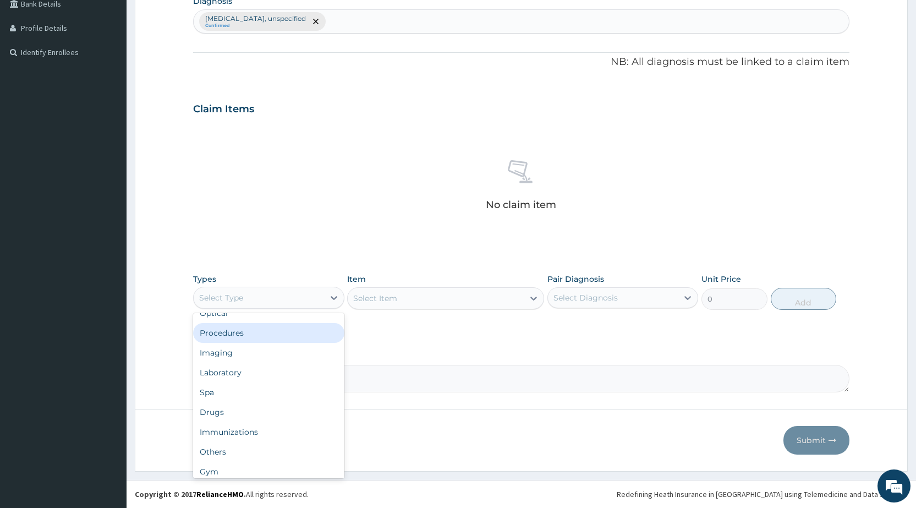
click at [243, 334] on div "Procedures" at bounding box center [268, 333] width 151 height 20
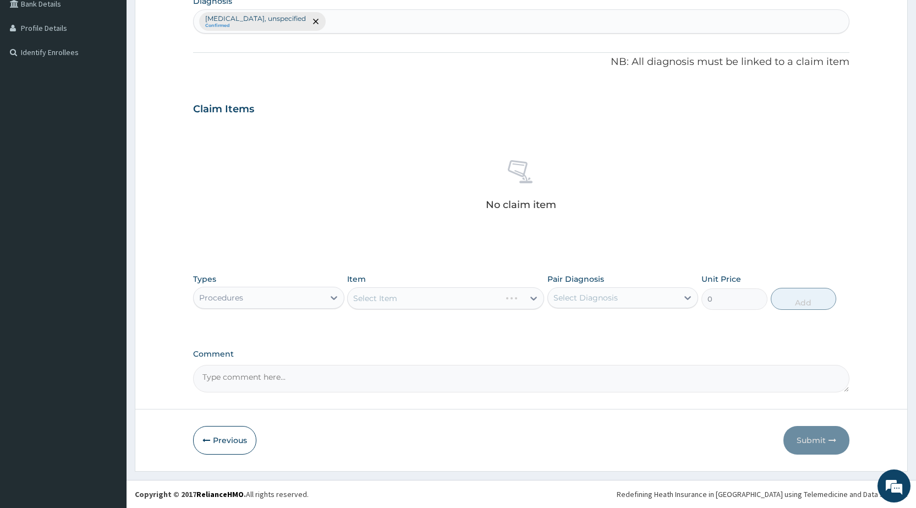
click at [428, 301] on div "Select Item" at bounding box center [445, 298] width 197 height 22
click at [428, 301] on div "Select Item" at bounding box center [436, 298] width 176 height 18
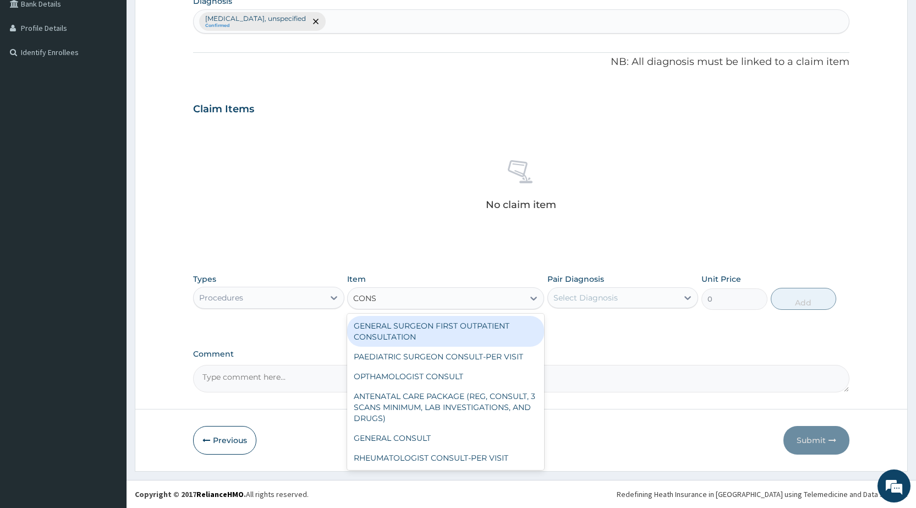
type input "CONSU"
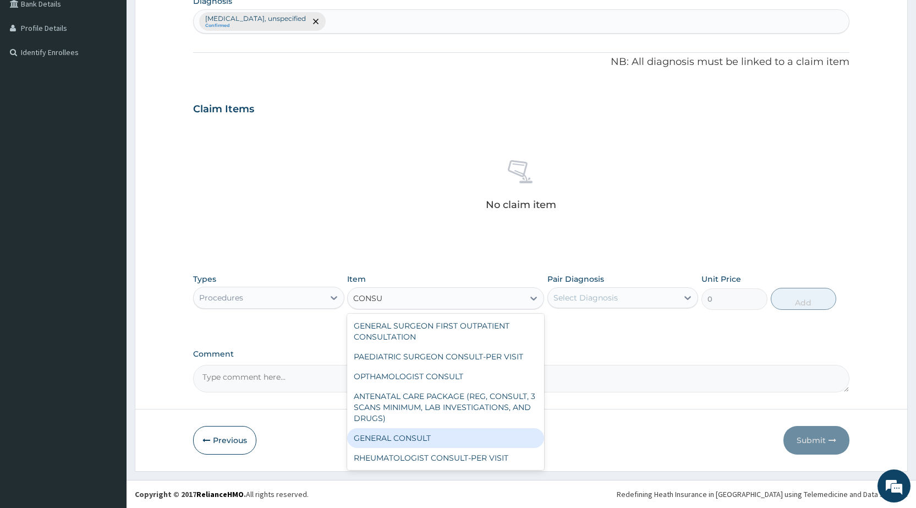
click at [422, 441] on div "GENERAL CONSULT" at bounding box center [445, 438] width 197 height 20
type input "5000"
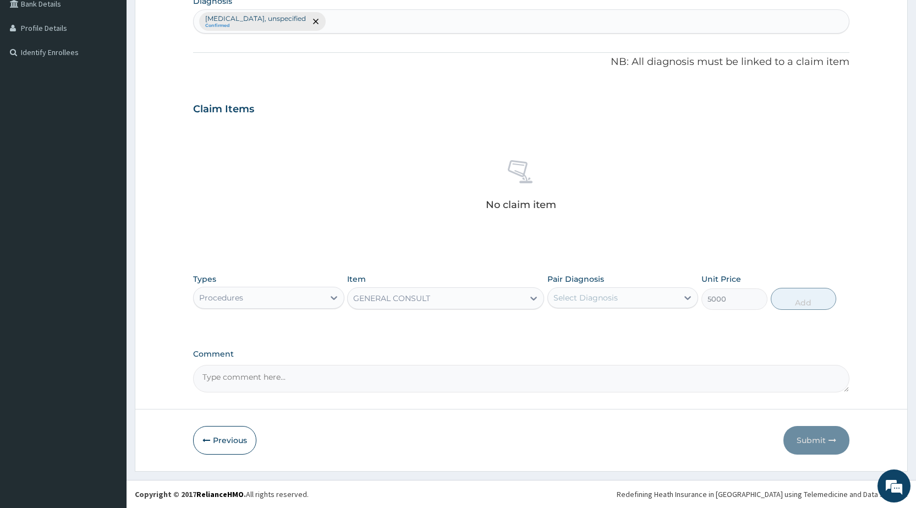
click at [651, 296] on div "Select Diagnosis" at bounding box center [613, 298] width 130 height 18
drag, startPoint x: 630, startPoint y: 326, endPoint x: 715, endPoint y: 337, distance: 85.9
click at [640, 329] on label "[MEDICAL_DATA], unspecified" at bounding box center [624, 324] width 119 height 11
checkbox input "true"
click at [823, 306] on button "Add" at bounding box center [803, 299] width 65 height 22
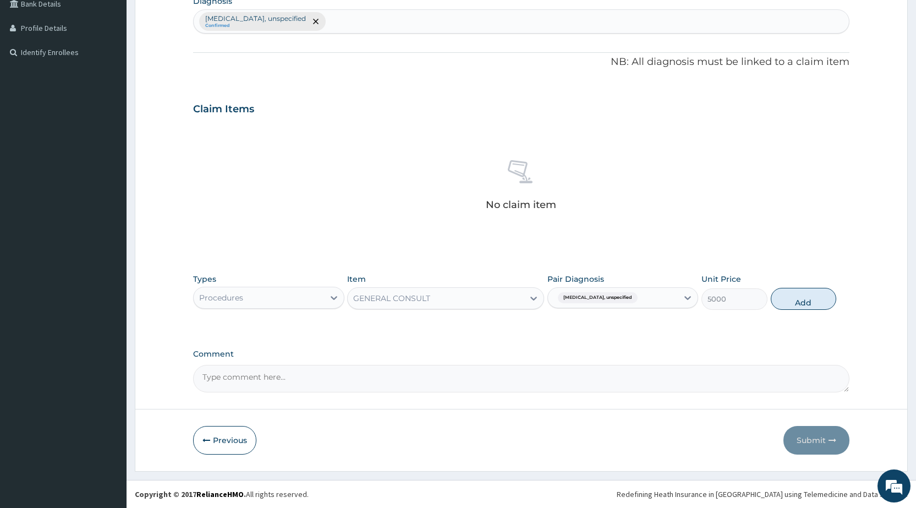
type input "0"
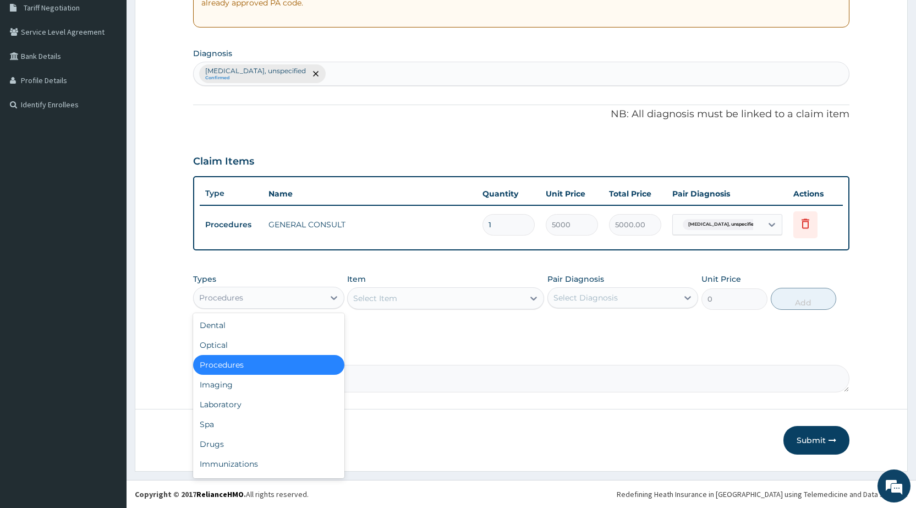
click at [298, 301] on div "Procedures" at bounding box center [259, 298] width 130 height 18
click at [246, 450] on div "Drugs" at bounding box center [268, 444] width 151 height 20
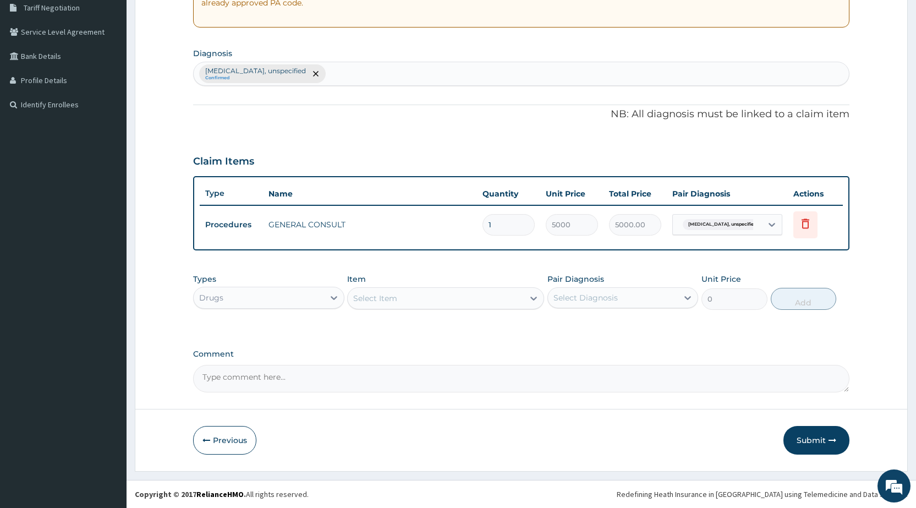
click at [383, 299] on div "Select Item" at bounding box center [375, 298] width 44 height 11
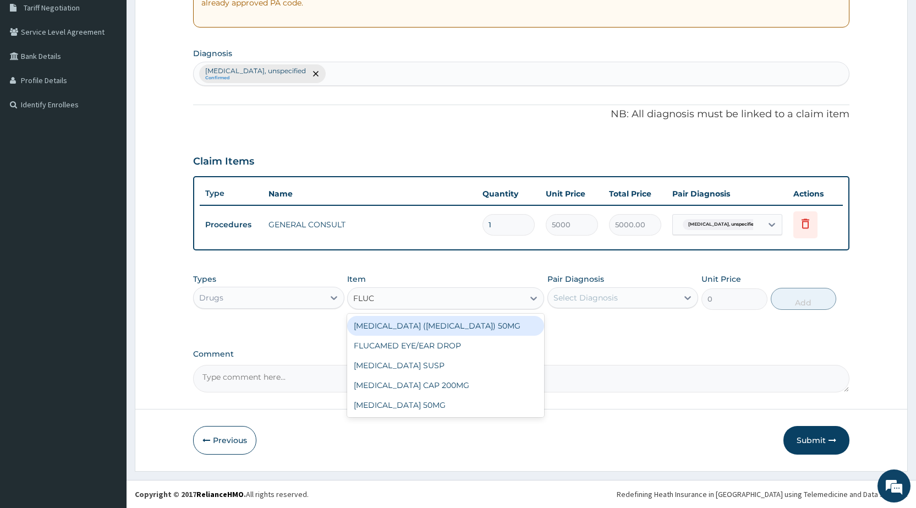
type input "FLUCO"
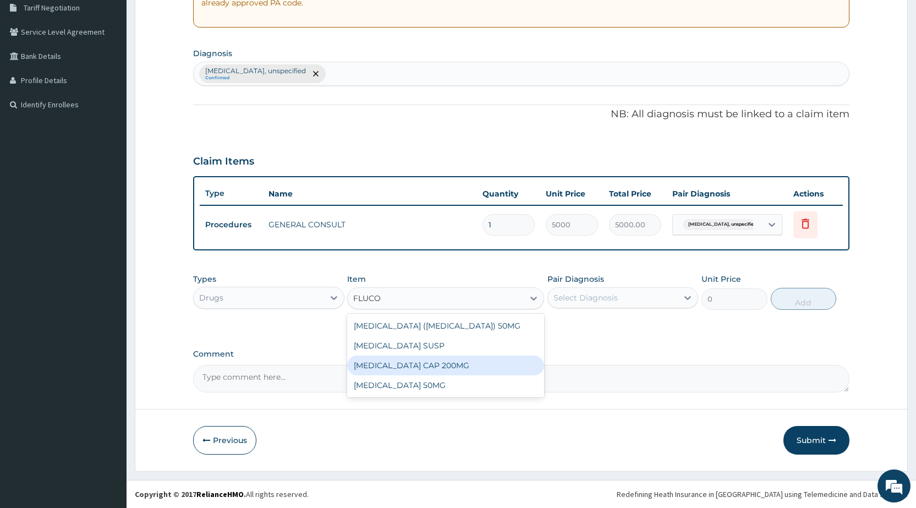
click at [404, 362] on div "[MEDICAL_DATA] CAP 200MG" at bounding box center [445, 365] width 197 height 20
type input "500"
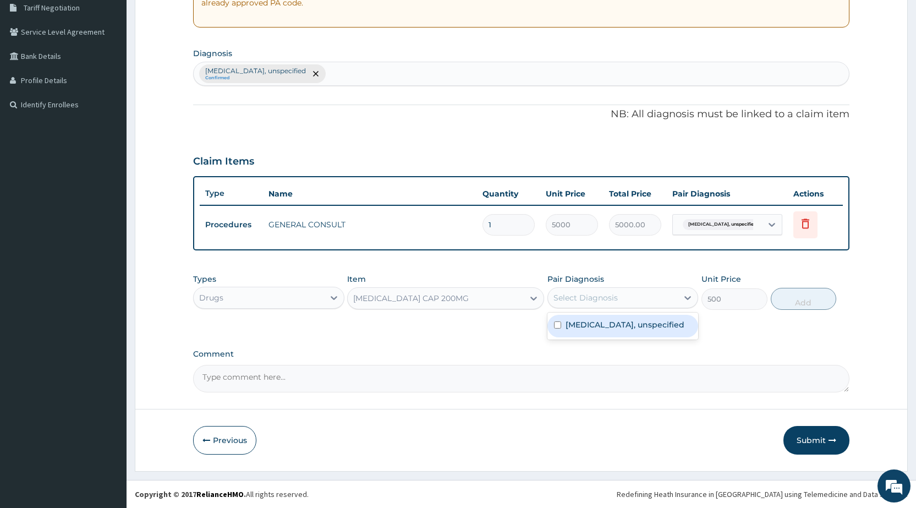
click at [620, 301] on div "Select Diagnosis" at bounding box center [613, 298] width 130 height 18
click at [617, 321] on label "[MEDICAL_DATA], unspecified" at bounding box center [624, 324] width 119 height 11
checkbox input "true"
click at [798, 297] on button "Add" at bounding box center [803, 299] width 65 height 22
type input "0"
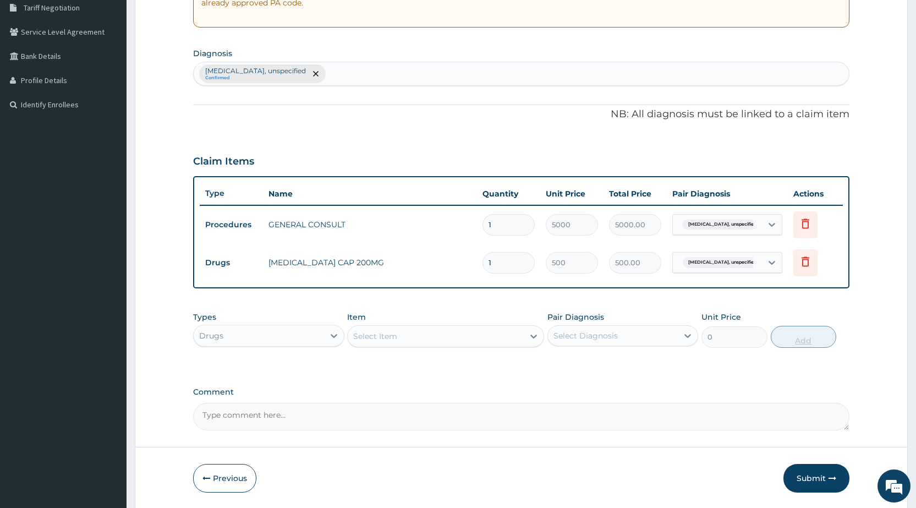
type input "14"
type input "7000.00"
type input "14"
click at [466, 332] on div "Select Item" at bounding box center [436, 336] width 176 height 18
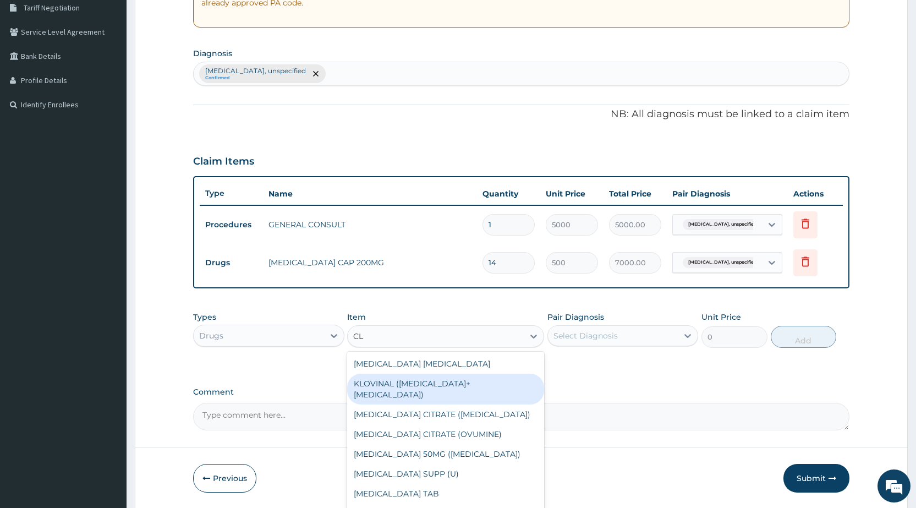
type input "C"
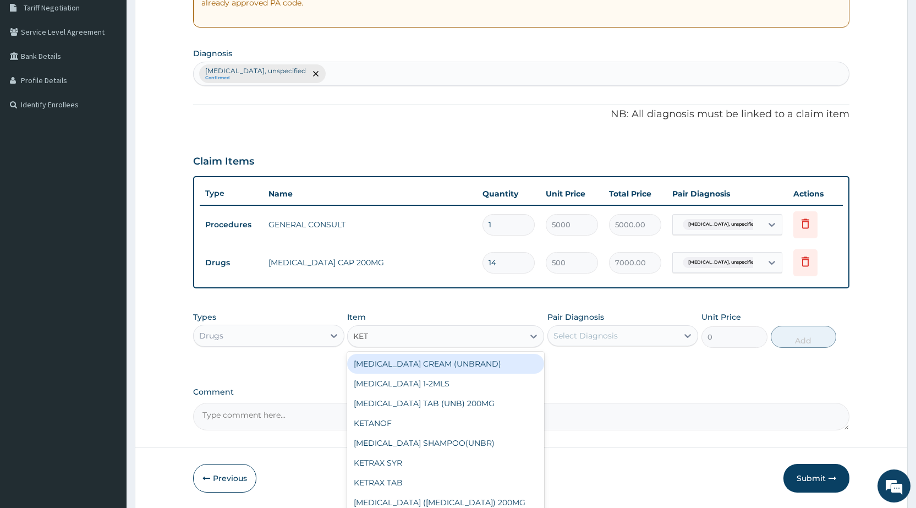
type input "KETO"
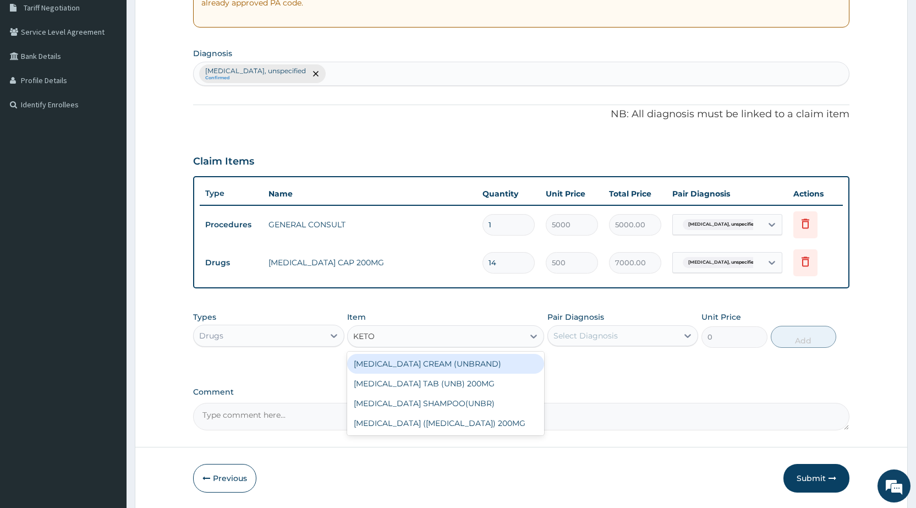
click at [450, 365] on div "[MEDICAL_DATA] CREAM (UNBRAND)" at bounding box center [445, 364] width 197 height 20
type input "1300"
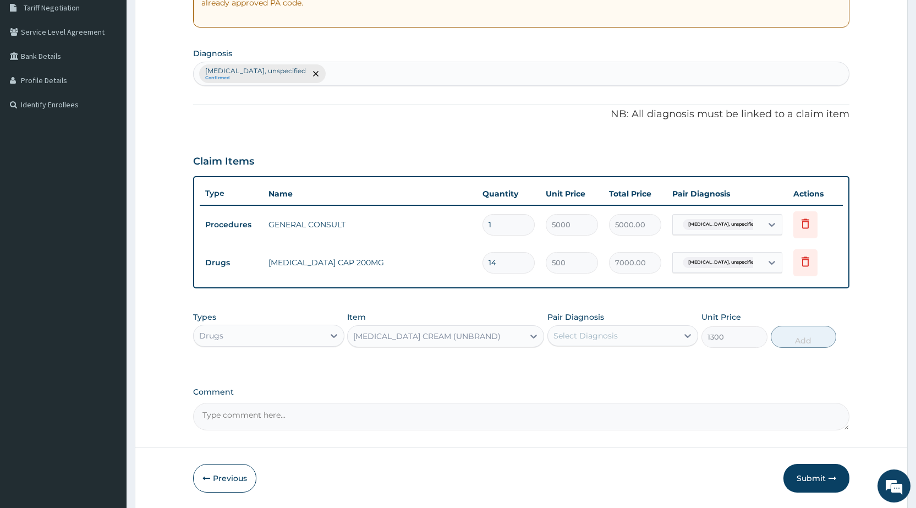
click at [459, 341] on div "[MEDICAL_DATA] CREAM (UNBRAND)" at bounding box center [426, 336] width 147 height 11
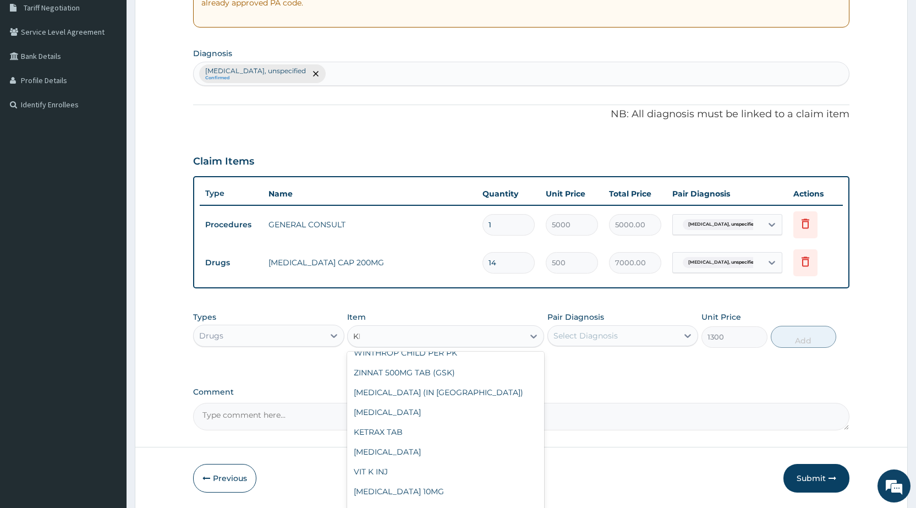
scroll to position [0, 0]
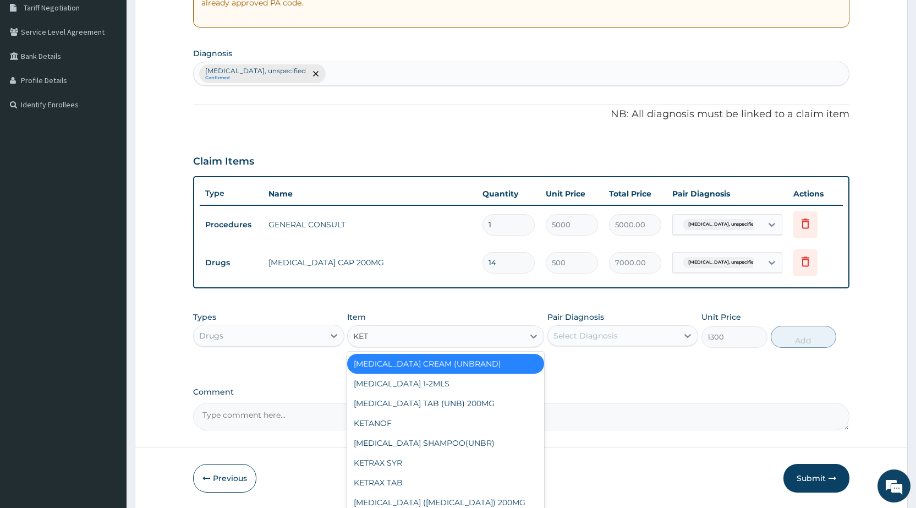
type input "KETO"
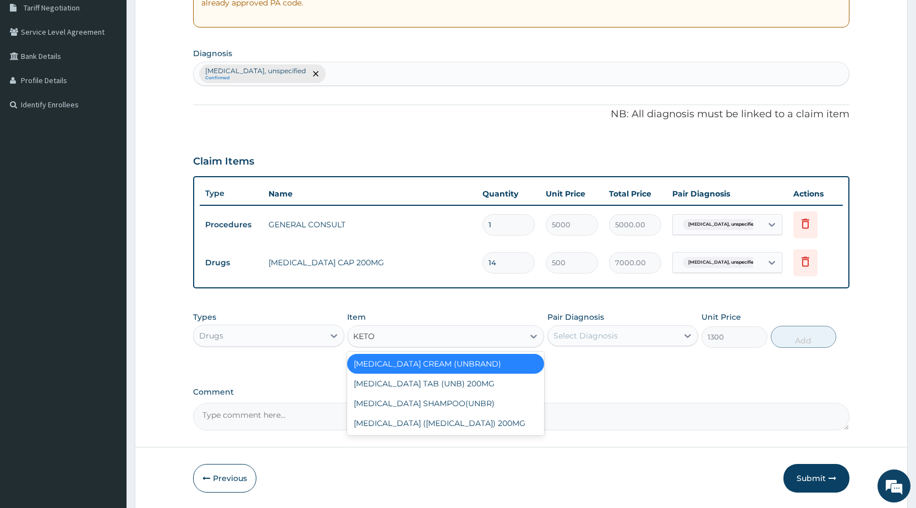
click at [460, 365] on div "[MEDICAL_DATA] CREAM (UNBRAND)" at bounding box center [445, 364] width 197 height 20
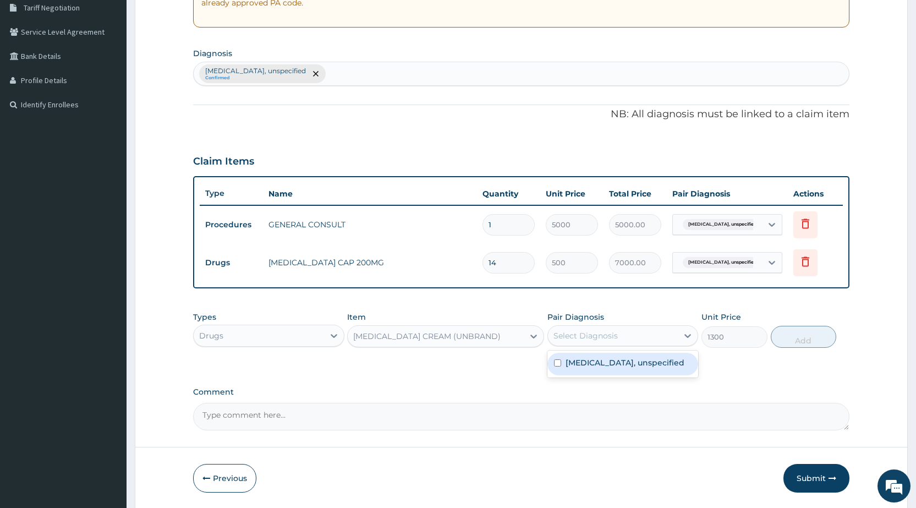
click at [589, 333] on div "Select Diagnosis" at bounding box center [585, 335] width 64 height 11
click at [579, 360] on label "[MEDICAL_DATA], unspecified" at bounding box center [624, 362] width 119 height 11
checkbox input "true"
click at [780, 343] on button "Add" at bounding box center [803, 337] width 65 height 22
type input "0"
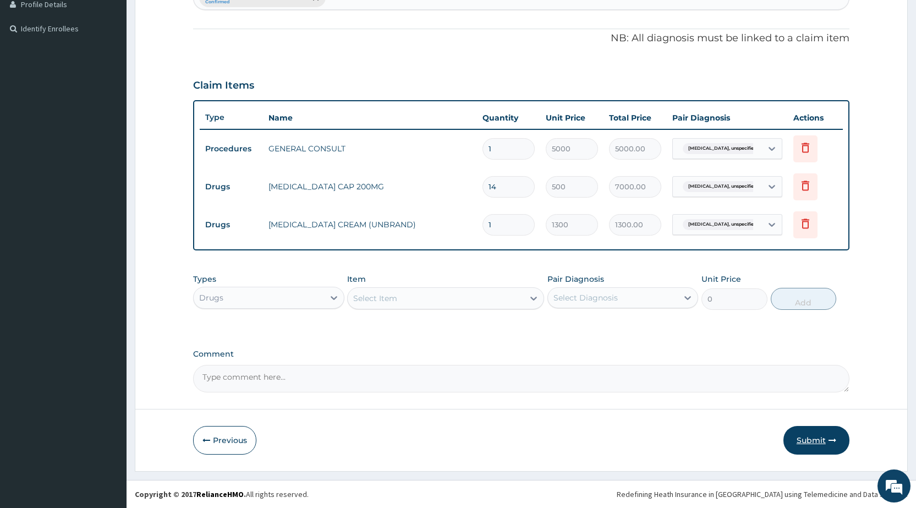
click at [806, 438] on button "Submit" at bounding box center [816, 440] width 66 height 29
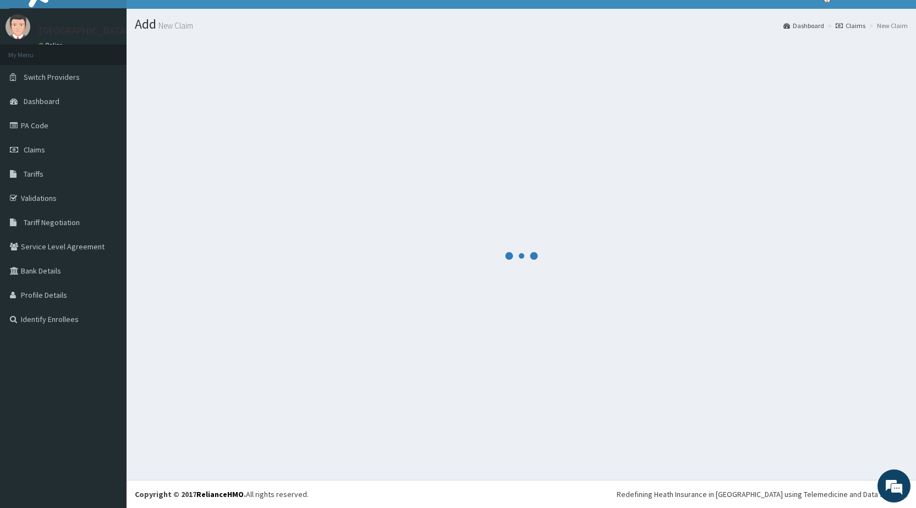
scroll to position [309, 0]
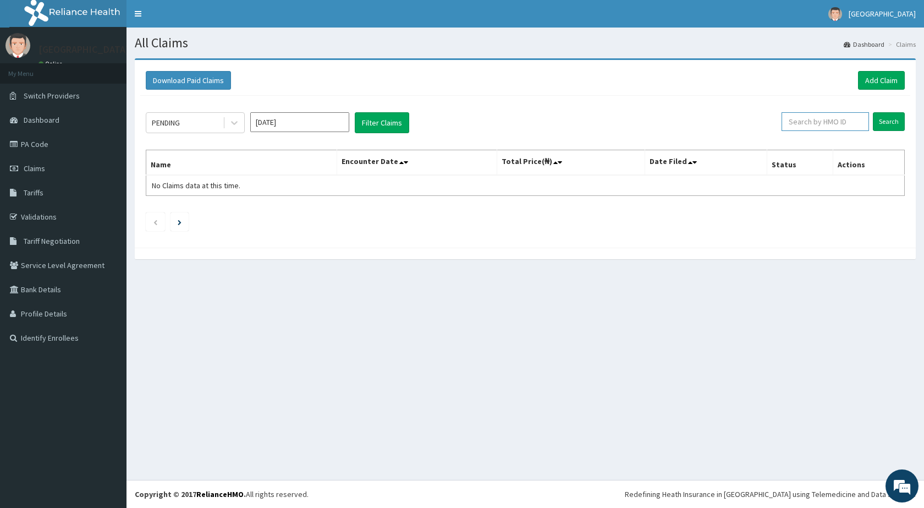
click at [820, 127] on input "text" at bounding box center [825, 121] width 87 height 19
type input "ACB/10069/B"
click at [888, 124] on input "Search" at bounding box center [889, 121] width 32 height 19
